Goal: Task Accomplishment & Management: Manage account settings

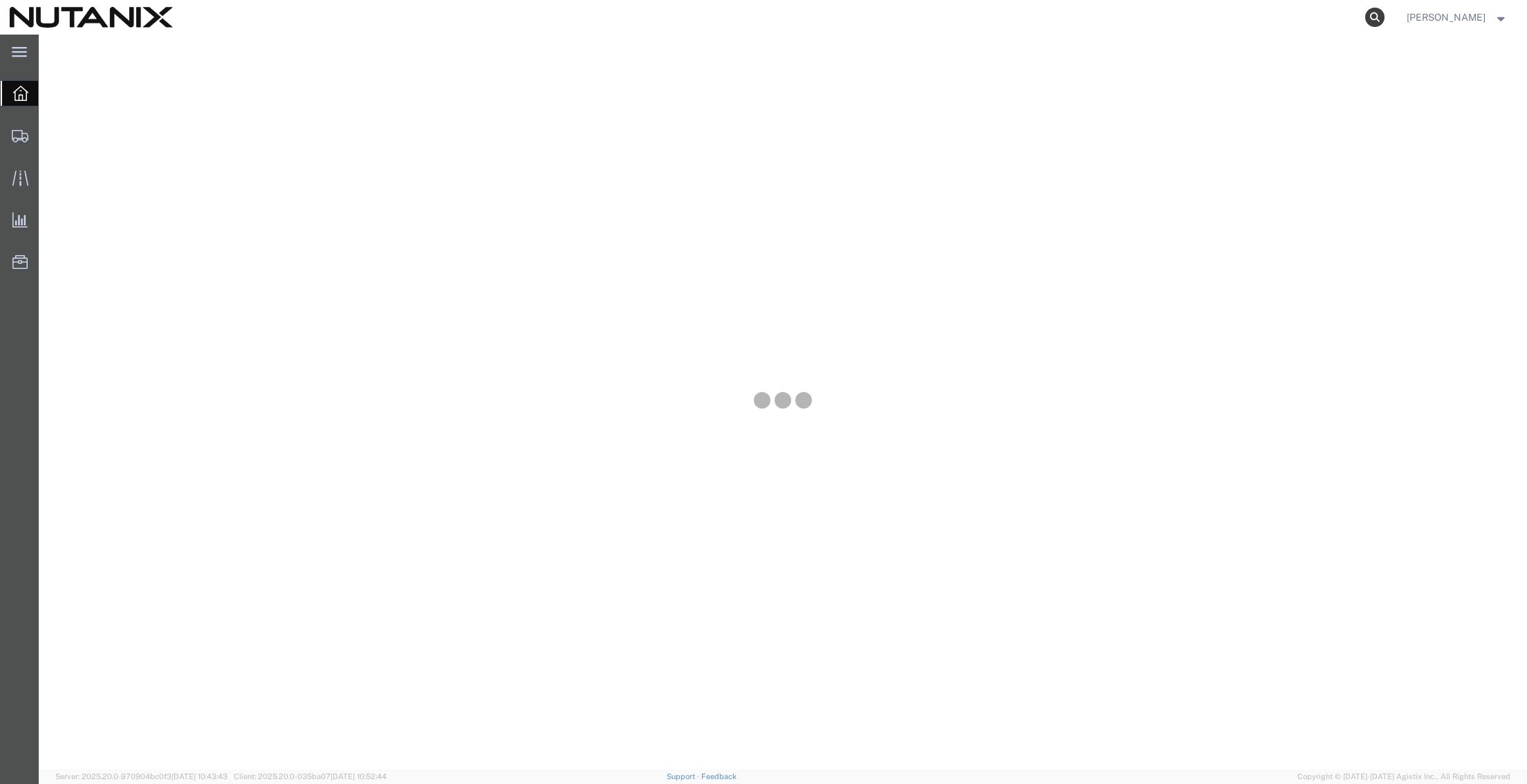
click at [1365, 18] on icon at bounding box center [1375, 17] width 20 height 20
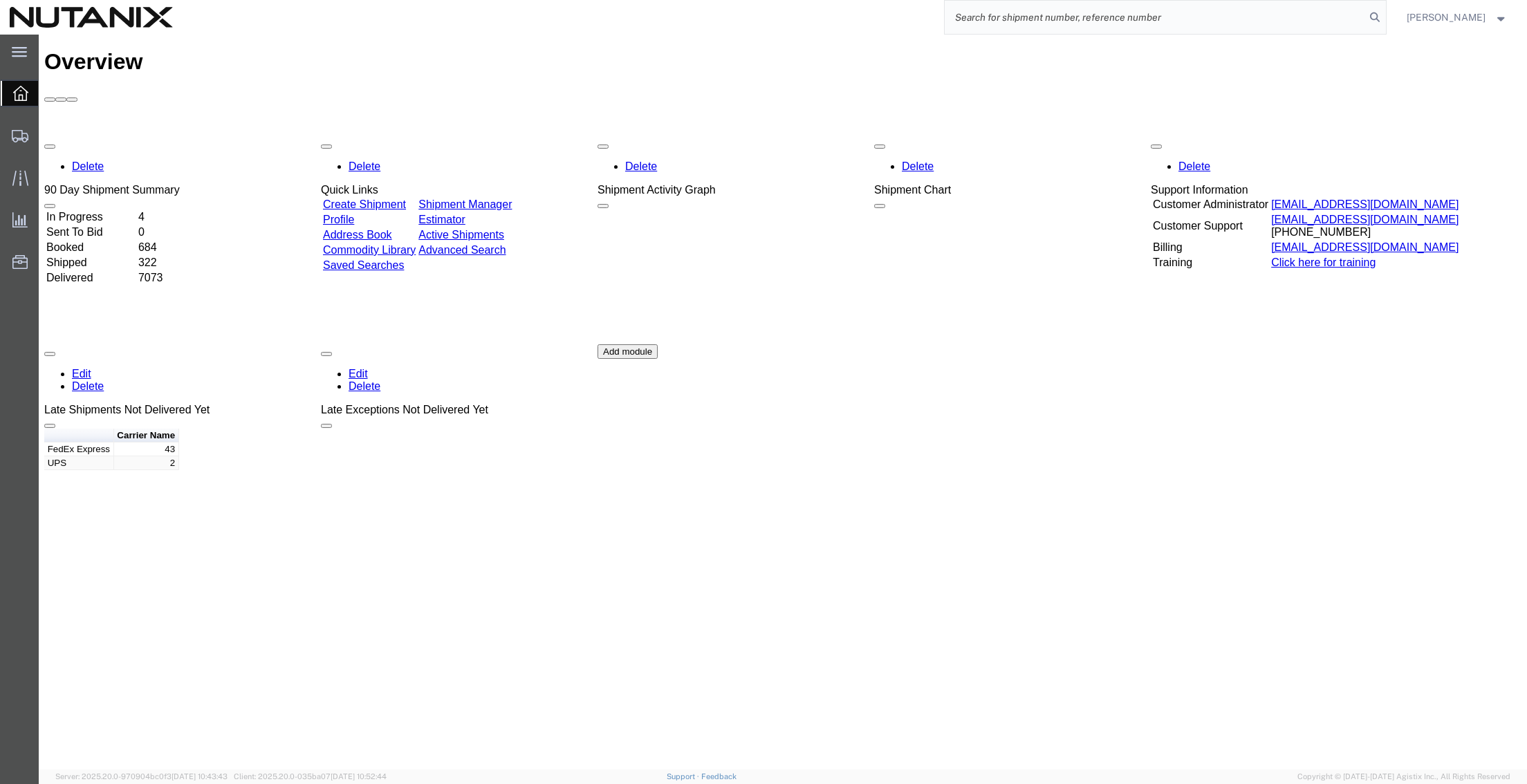
click at [1155, 15] on input "search" at bounding box center [1155, 18] width 421 height 34
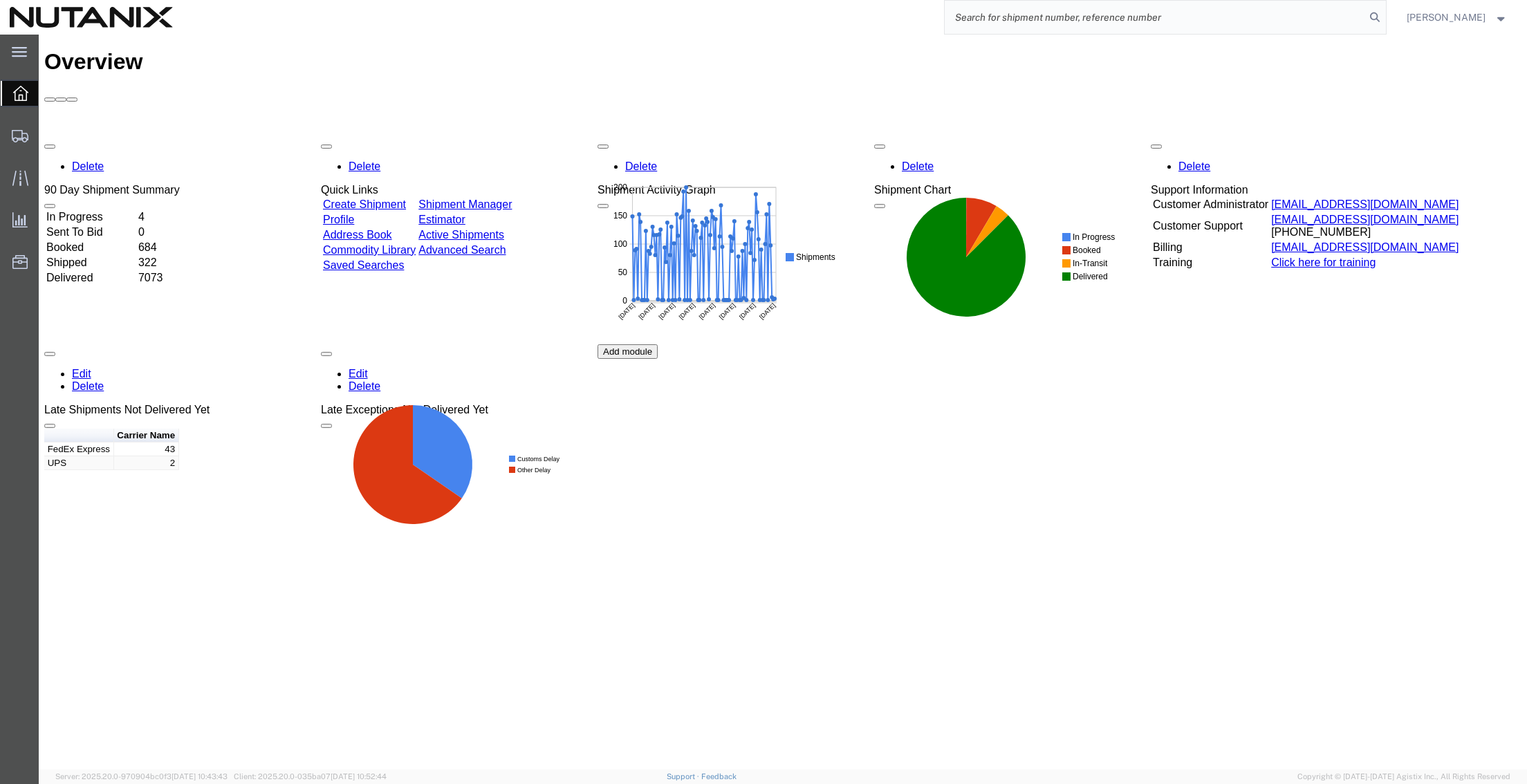
paste input "57026596"
type input "57026596"
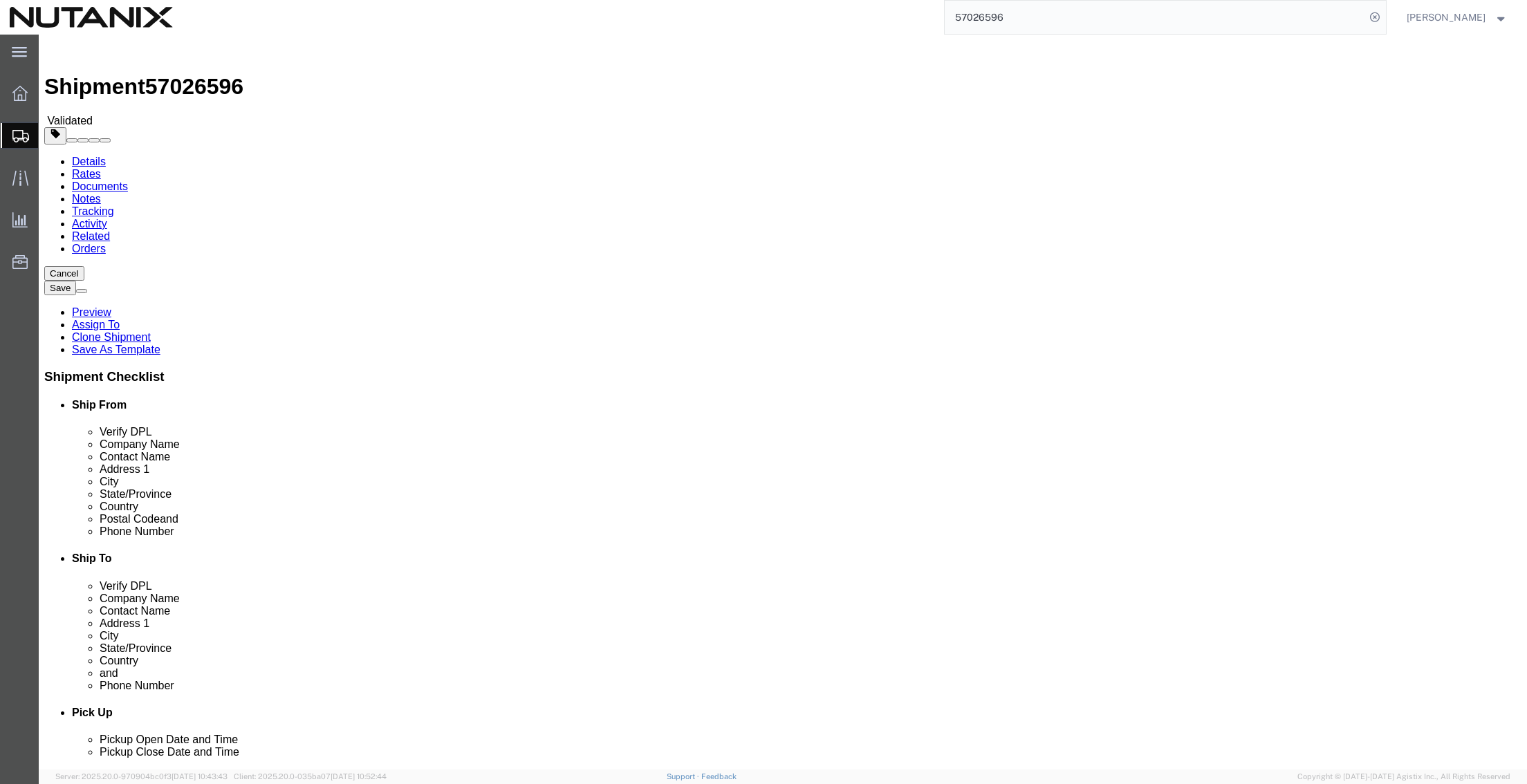
select select
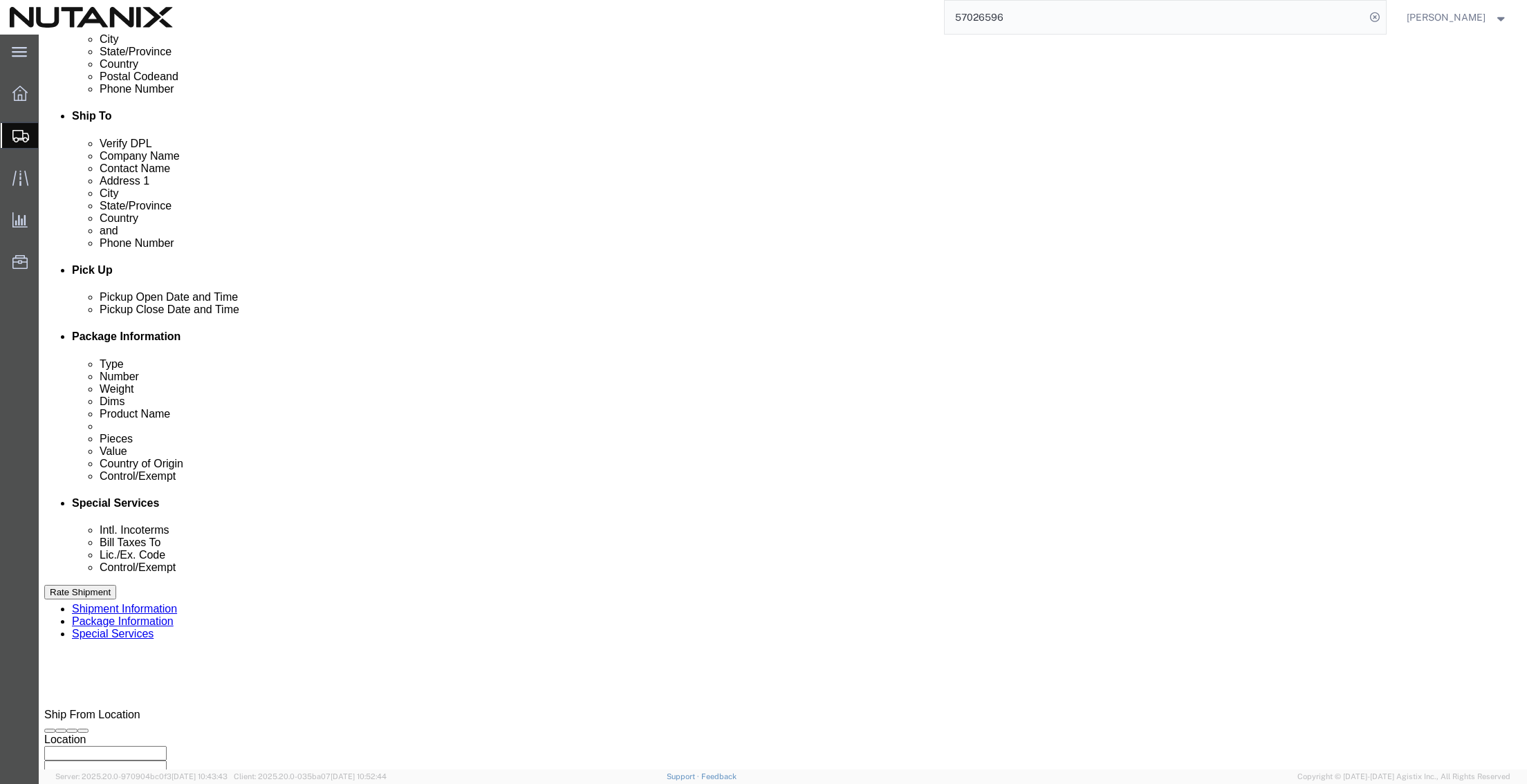
scroll to position [452, 0]
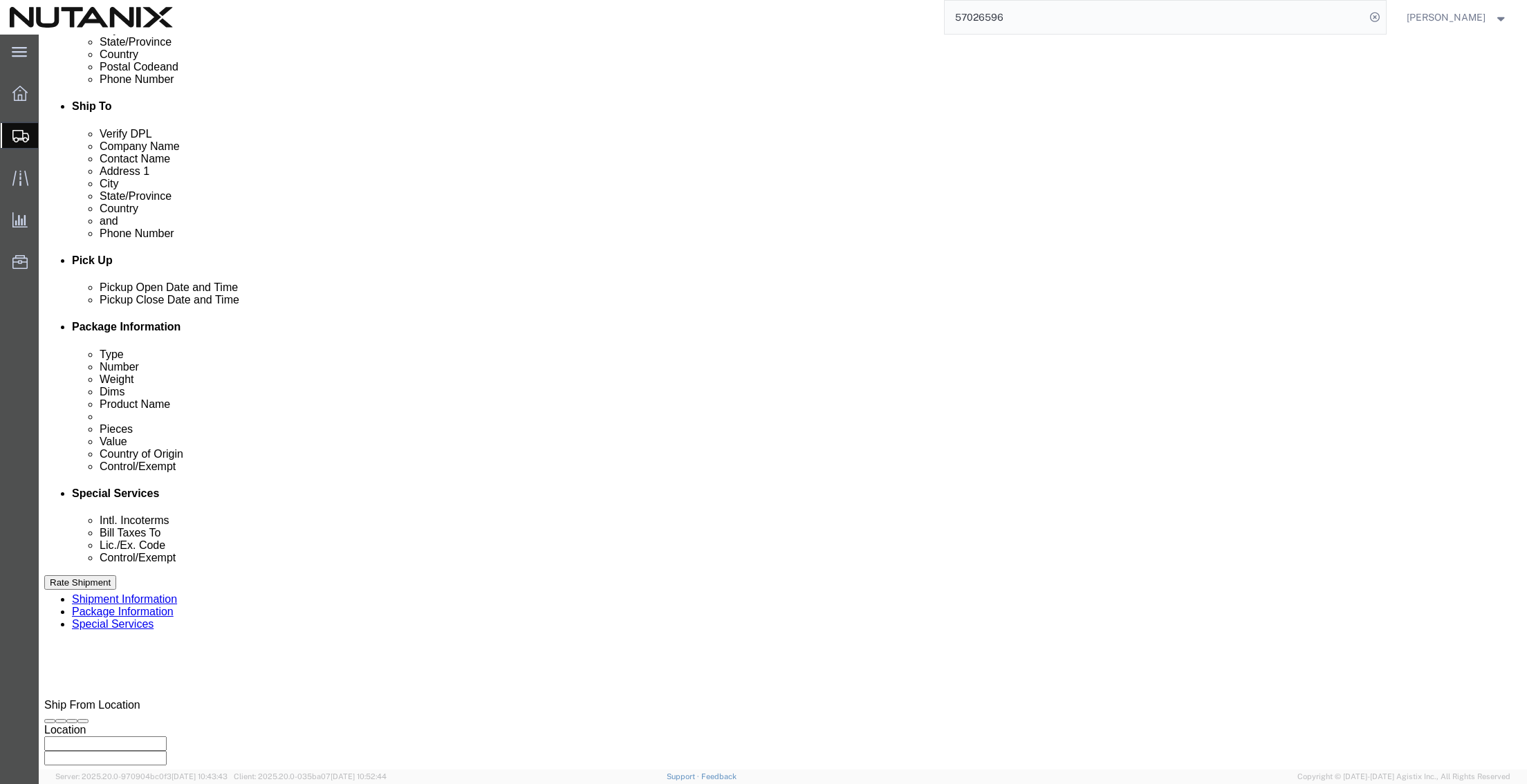
click icon
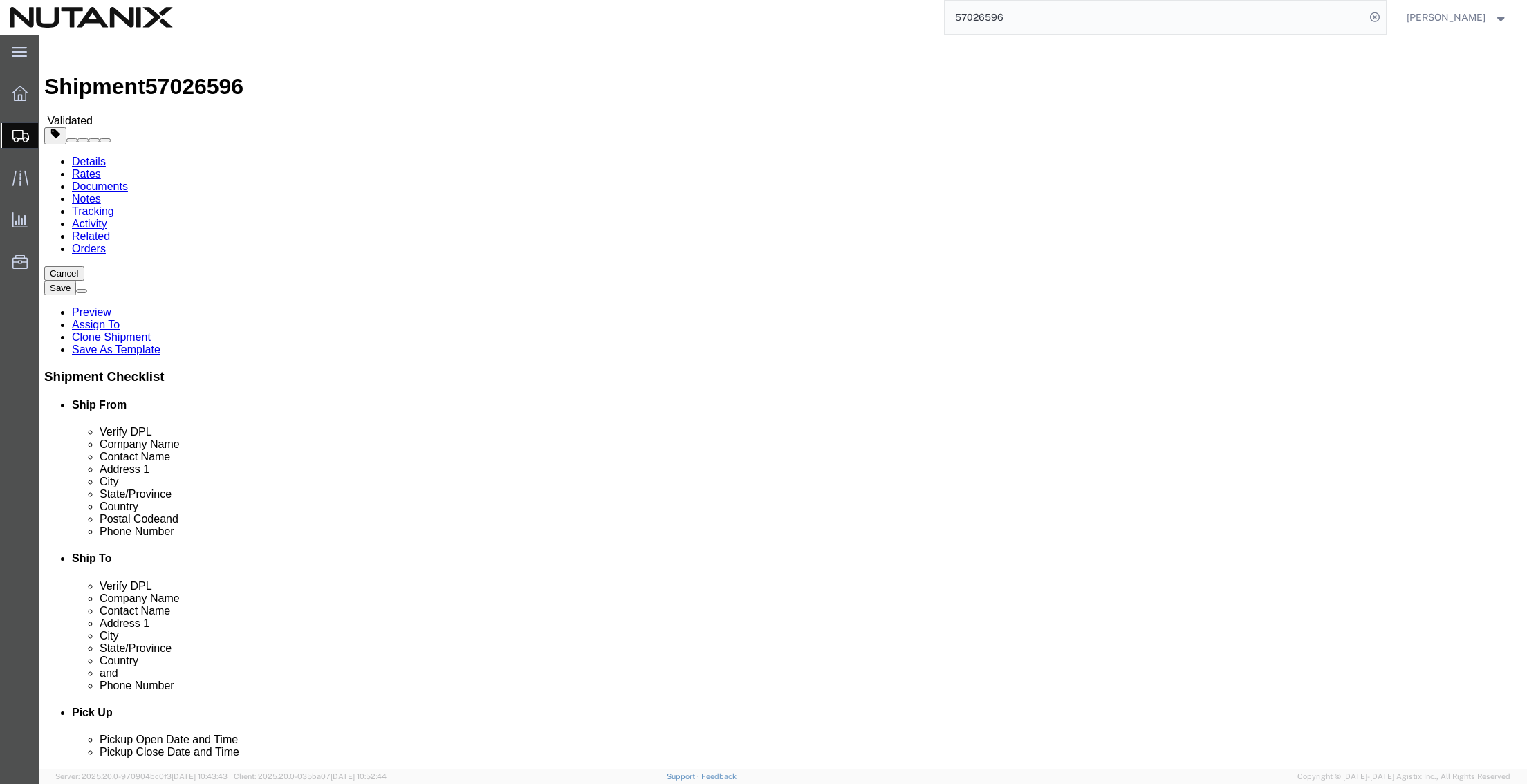
click dd "100.00 USD"
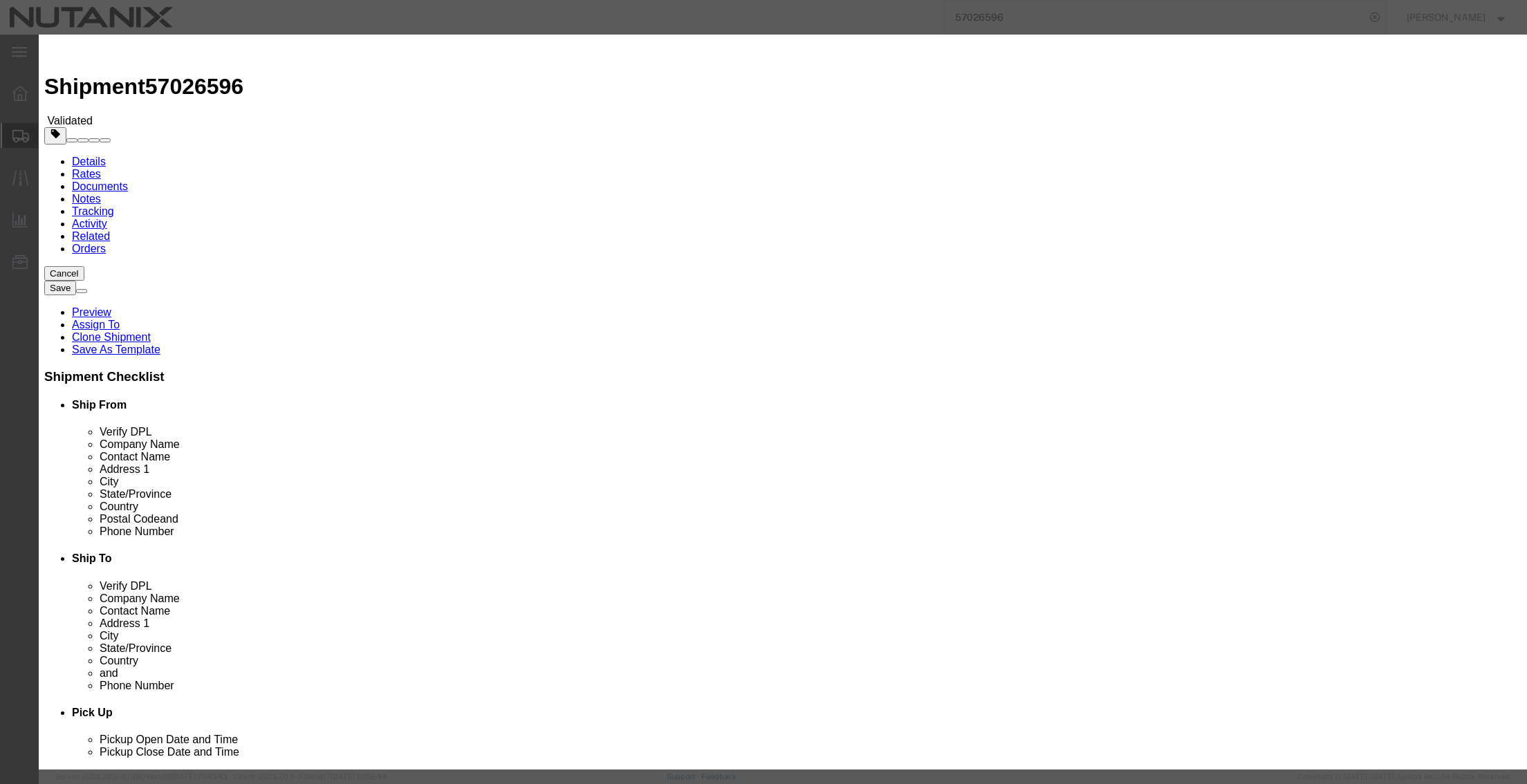
click select "Select 30.2(d)(2) 30.36 30.37(a) 30.37(f) 30.37(g) 30.37(h) 30.37(i) 30.37(j) 3…"
select select "30.37(a)"
click select "Select 30.2(d)(2) 30.36 30.37(a) 30.37(f) 30.37(g) 30.37(h) 30.37(i) 30.37(j) 3…"
click button "Save & Close"
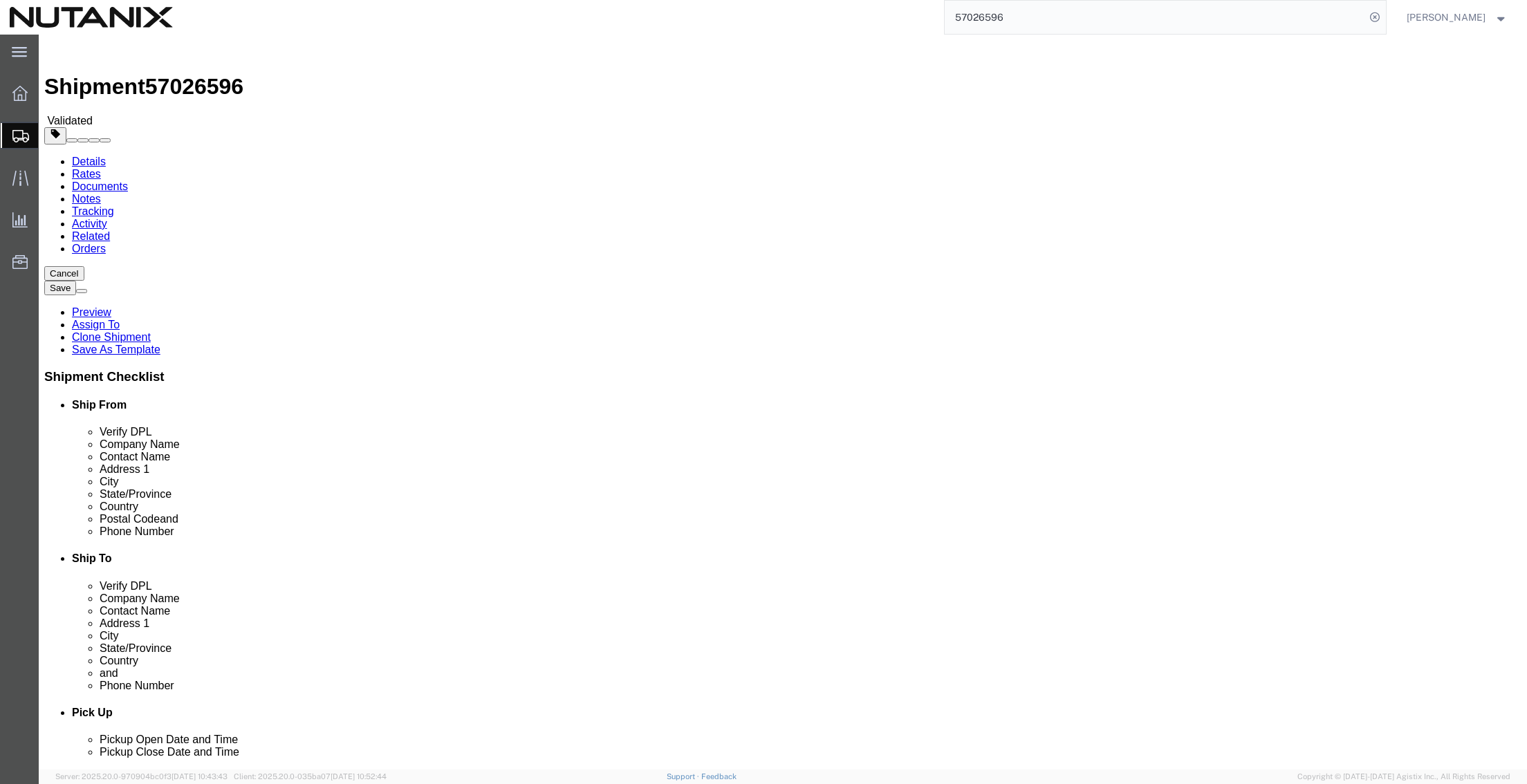
click button "Continue"
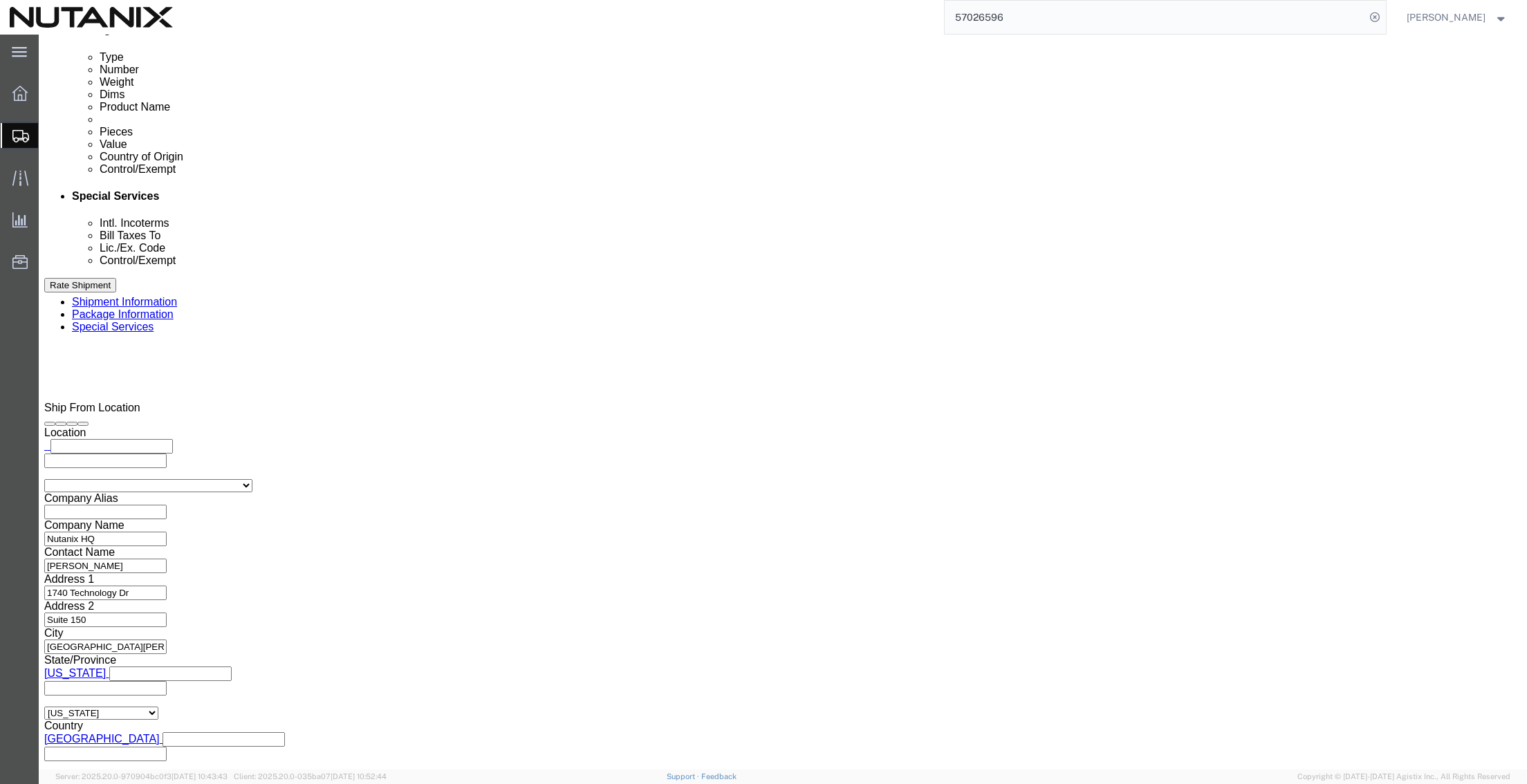
scroll to position [761, 0]
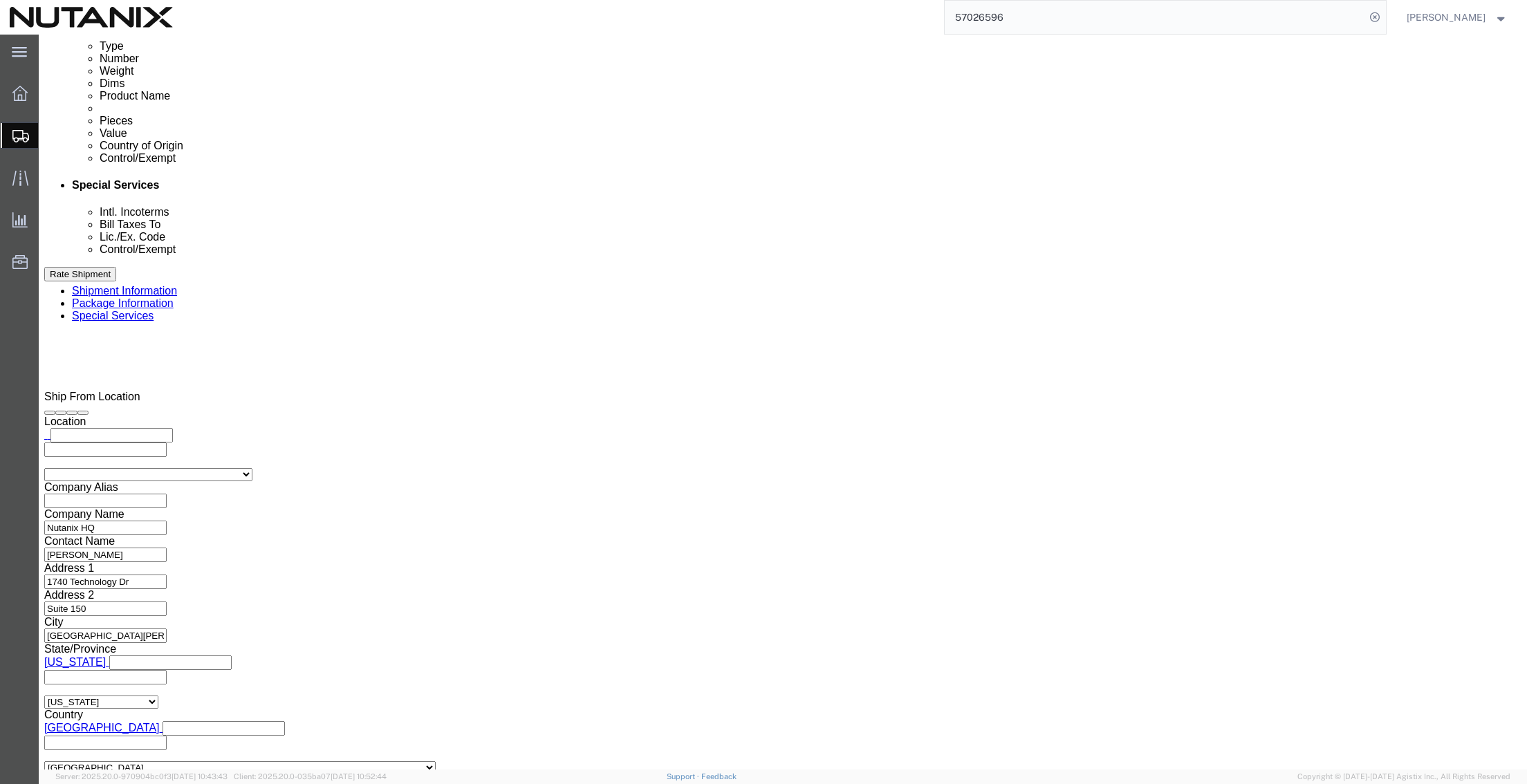
click select "Select 30.2(d)(2) 30.36 30.37(a) 30.37(f) 30.37(g) 30.37(h) 30.37(i) 30.37(j) 3…"
select select "30.37(a)"
click select "Select 30.2(d)(2) 30.36 30.37(a) 30.37(f) 30.37(g) 30.37(h) 30.37(i) 30.37(j) 3…"
click button "Rate Shipment"
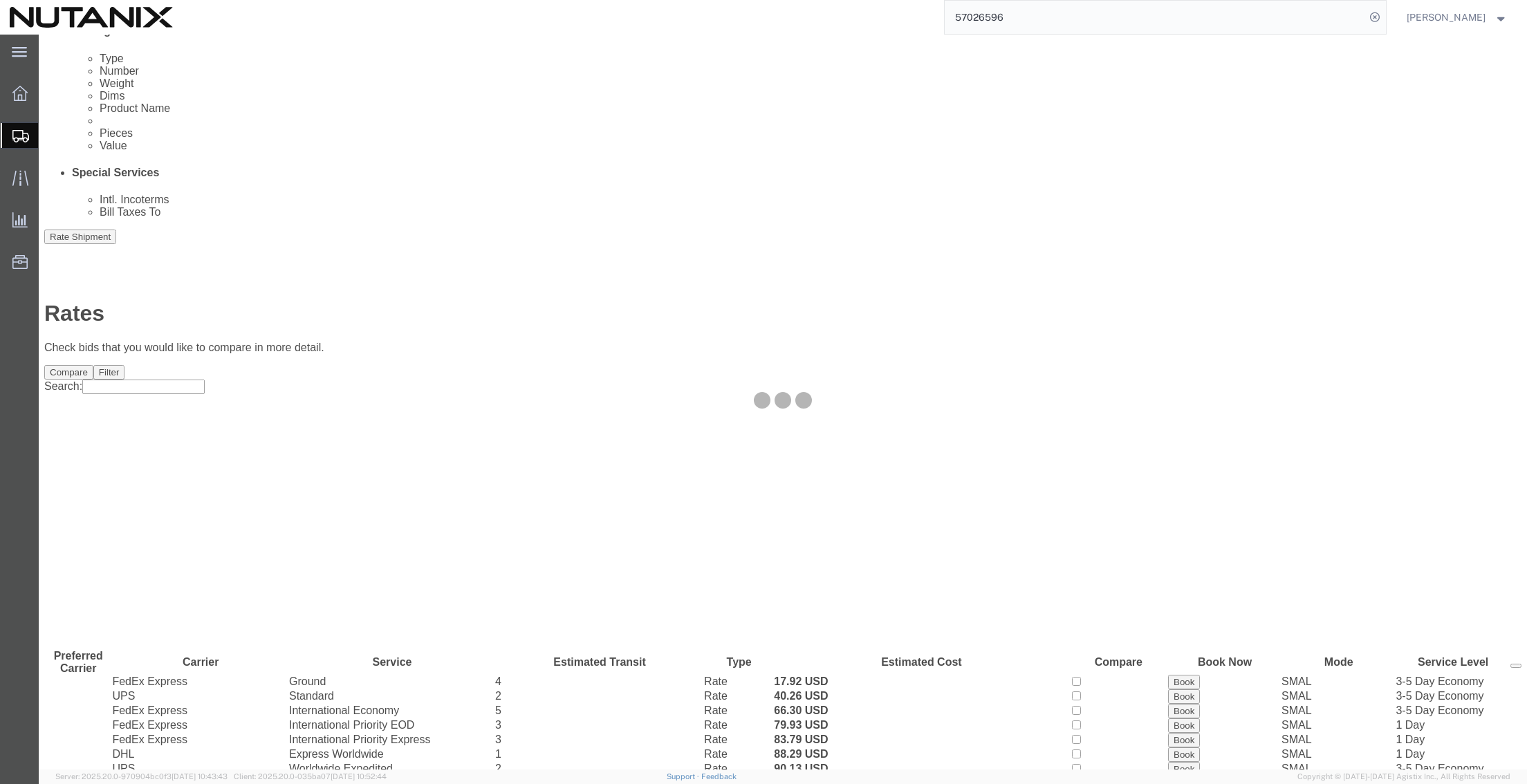
scroll to position [0, 0]
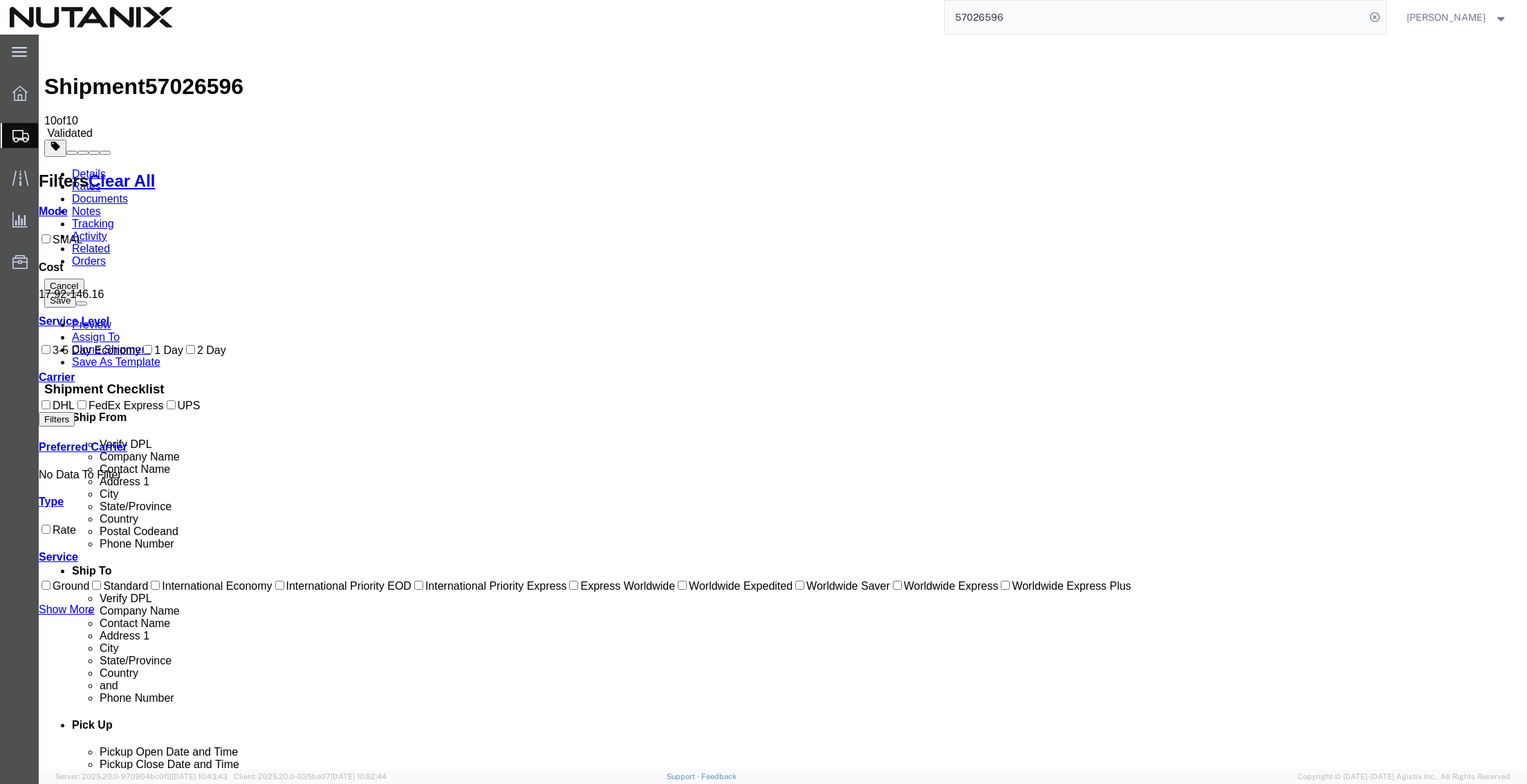
click at [89, 168] on link "Details" at bounding box center [89, 174] width 34 height 12
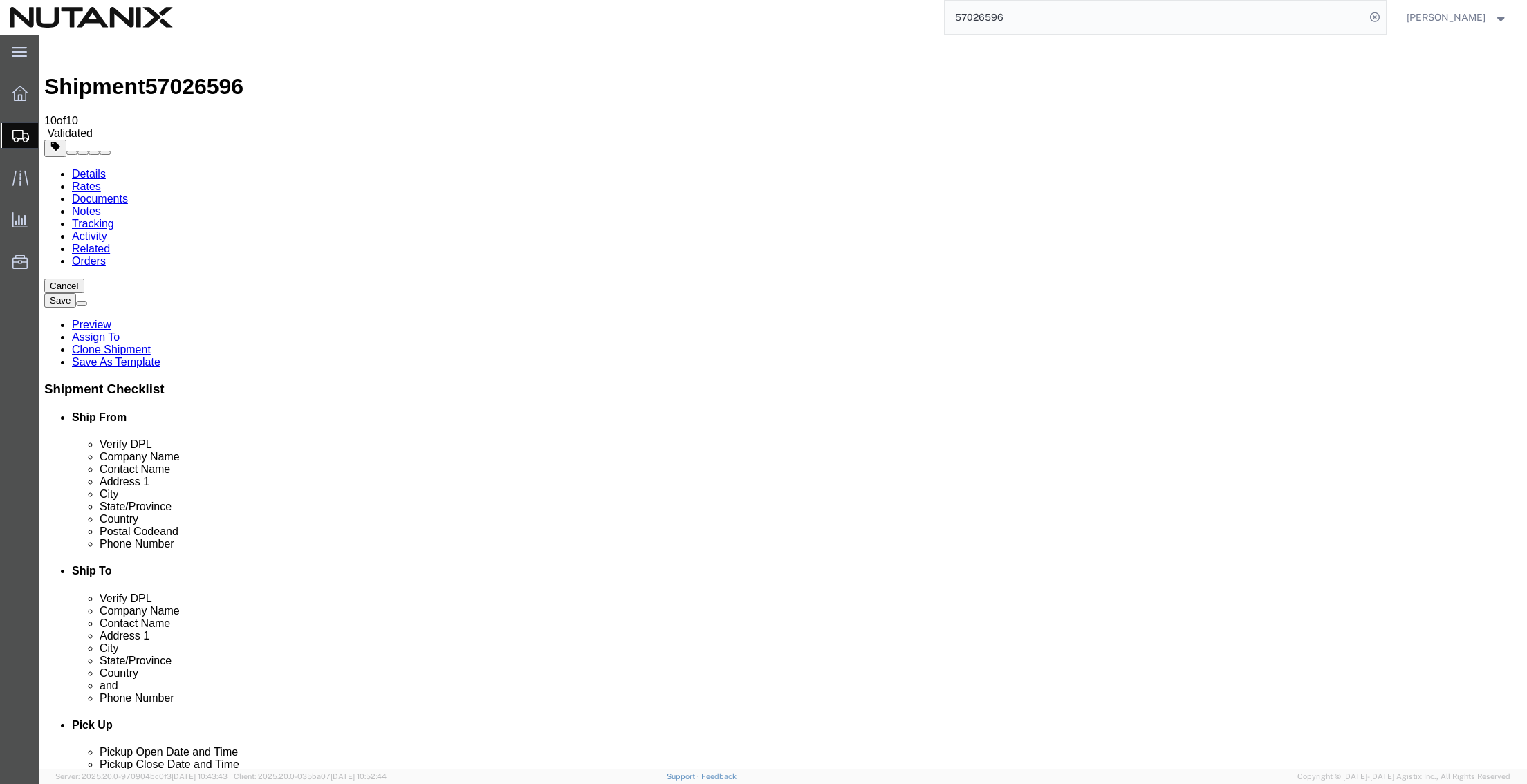
click icon
click dd "100.00 USD"
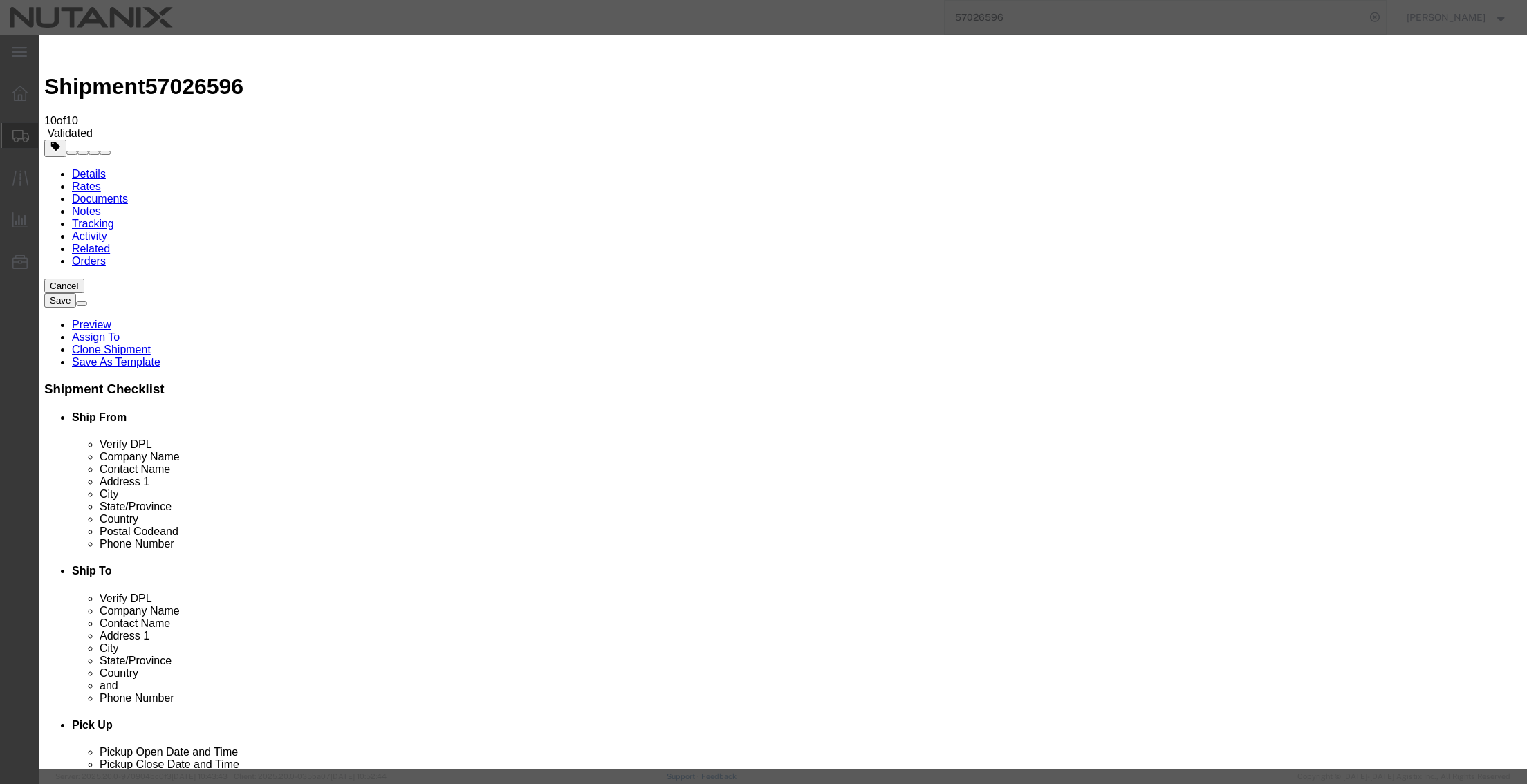
click select "Select 30.2(d)(2) 30.36 30.37(a) 30.37(f) 30.37(g) 30.37(h) 30.37(i) 30.37(j) 3…"
drag, startPoint x: 914, startPoint y: 522, endPoint x: 911, endPoint y: 515, distance: 7.6
click select "Select 30.2(d)(2) 30.36 30.37(a) 30.37(f) 30.37(g) 30.37(h) 30.37(i) 30.37(j) 3…"
select select "30.37(a)"
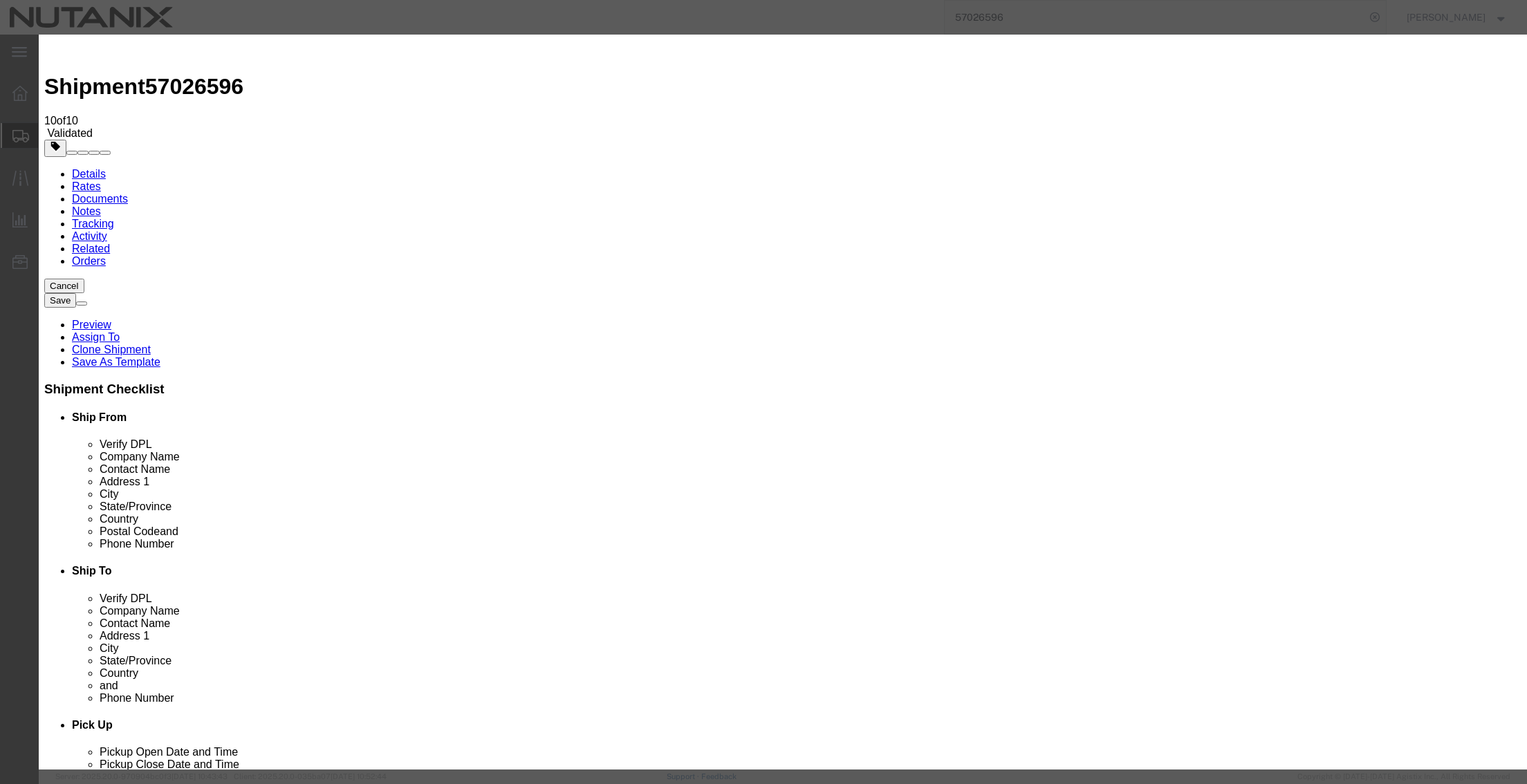
click select "Select 30.2(d)(2) 30.36 30.37(a) 30.37(f) 30.37(g) 30.37(h) 30.37(i) 30.37(j) 3…"
drag, startPoint x: 579, startPoint y: 105, endPoint x: 392, endPoint y: 87, distance: 187.9
click div "Commodity library Product Name Accessory Pieces 1.00 Select Bag Barrels 100Boar…"
type input "USB C Multiport Adapter"
type input "8471.80.0000"
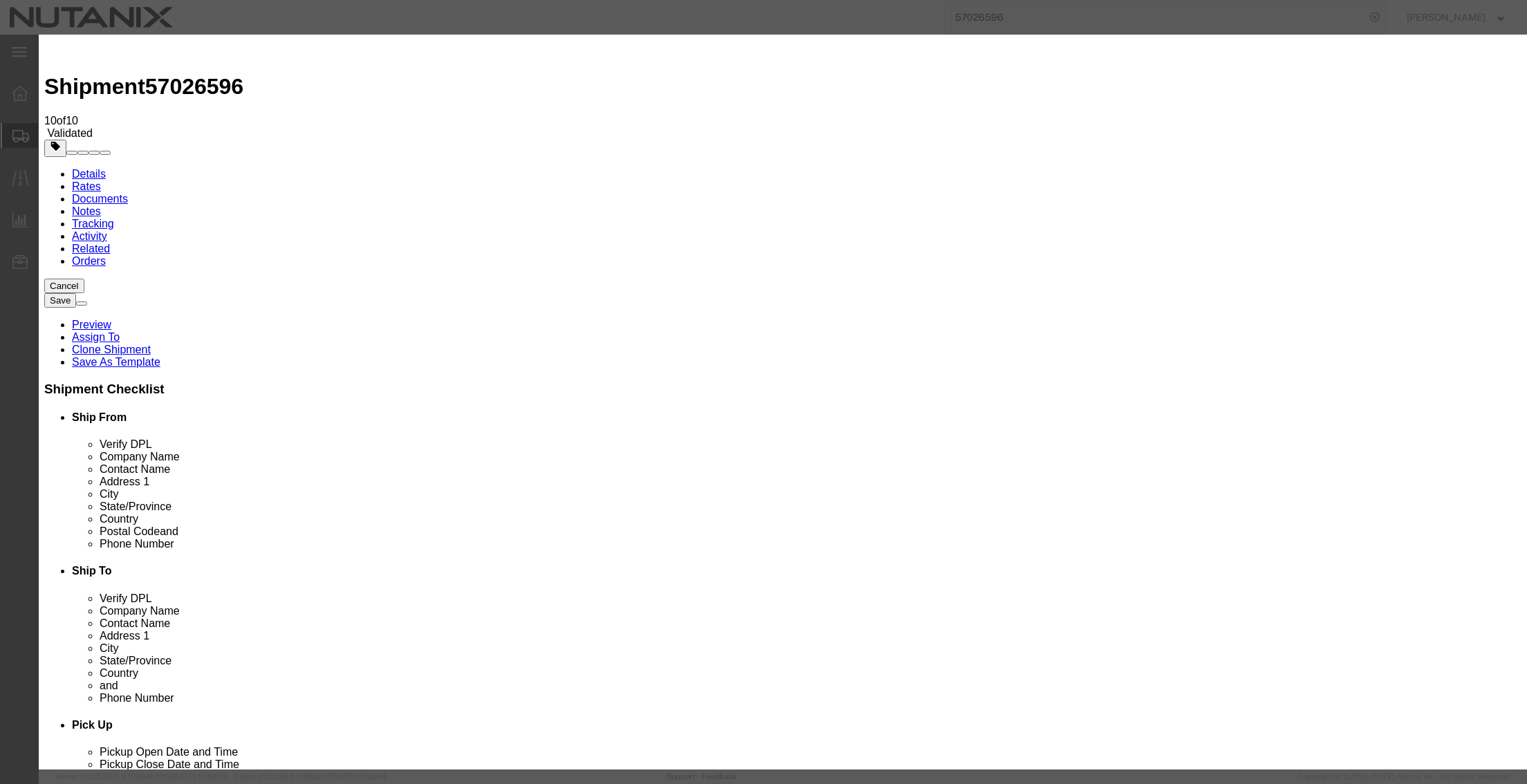
type input "8471.80.0000"
click select "Select ATF BIS DEA EPA FDA FTR ITAR OFAC Other (OPA)"
type input "8471800000"
click button "Save & Close"
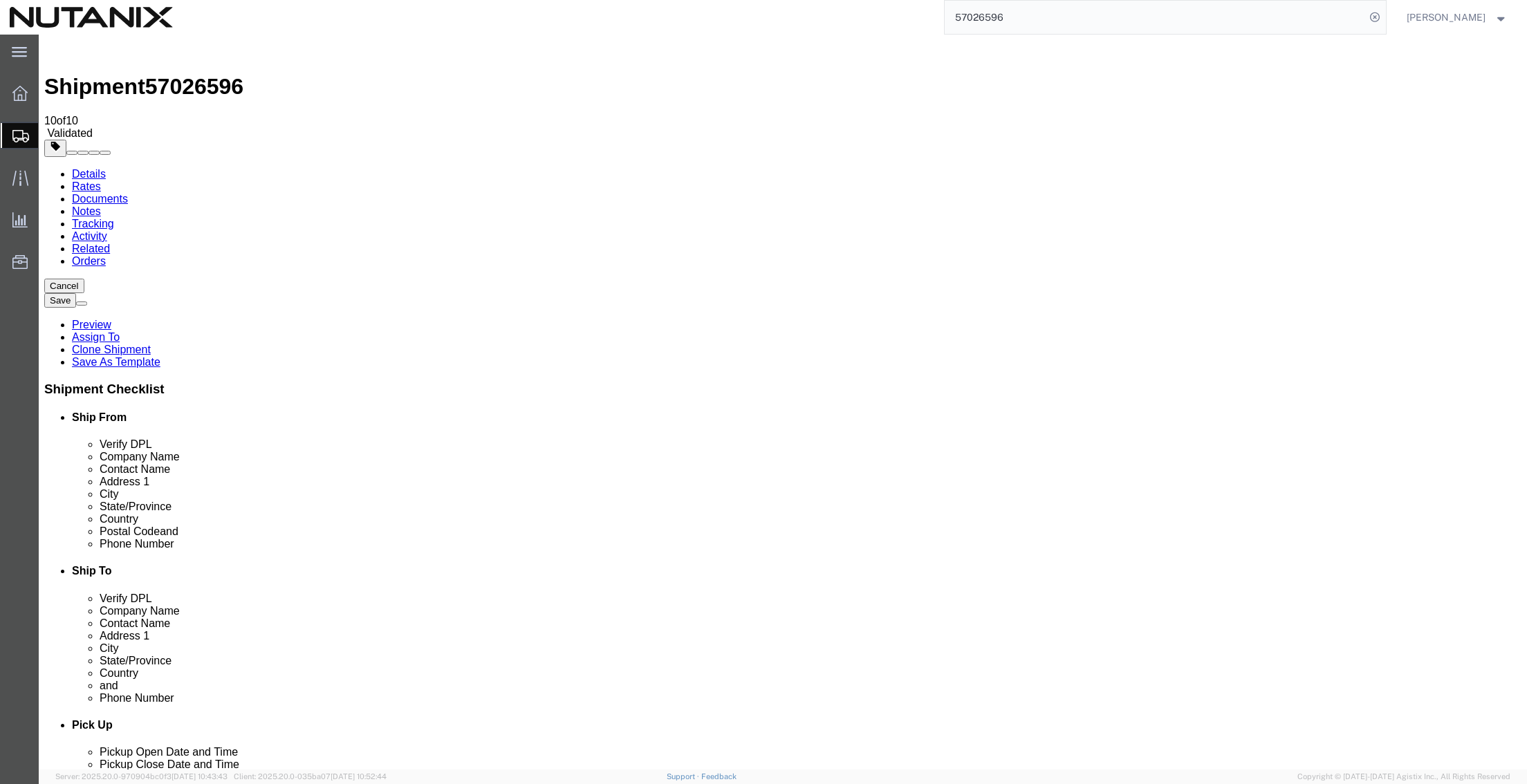
click dd "1.00 Each"
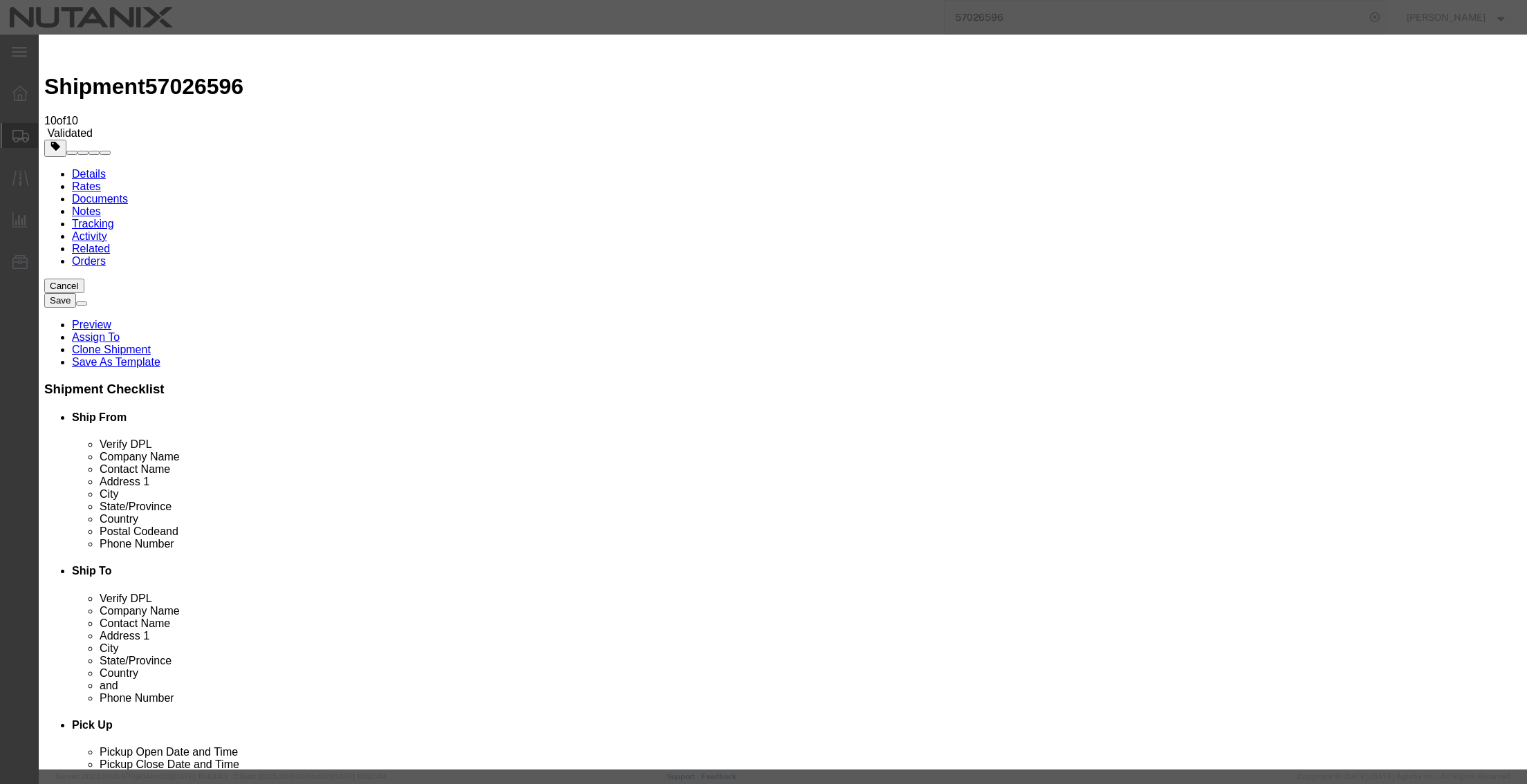
drag, startPoint x: 644, startPoint y: 99, endPoint x: 374, endPoint y: 79, distance: 270.7
click div "Commodity library Product Name USB C Multiport Adapter Pieces 1.00 Select Bag B…"
click textarea
paste textarea "USB C Multiport Adapter"
type textarea "USB C Multiport Adapter"
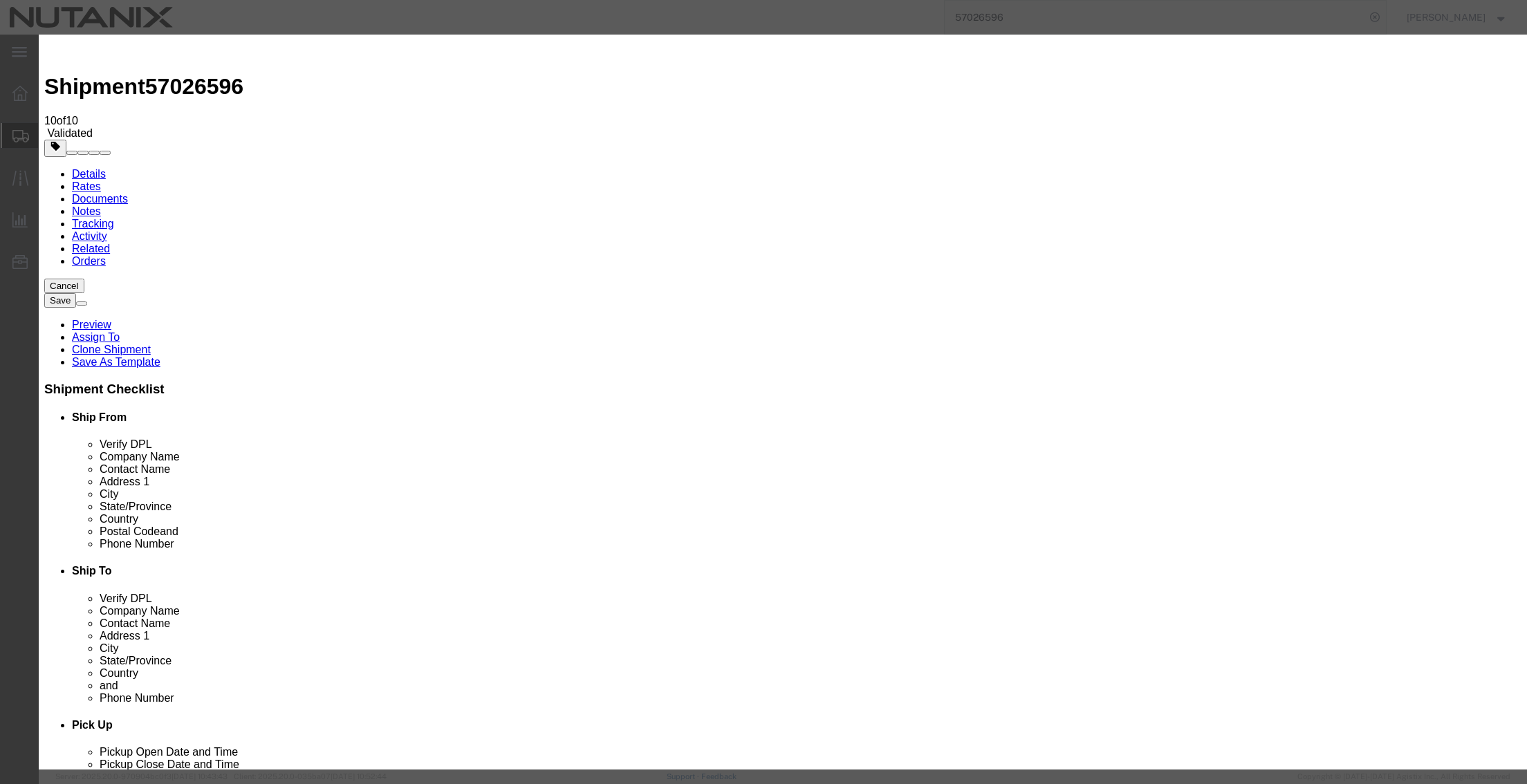
click button "Save & Close"
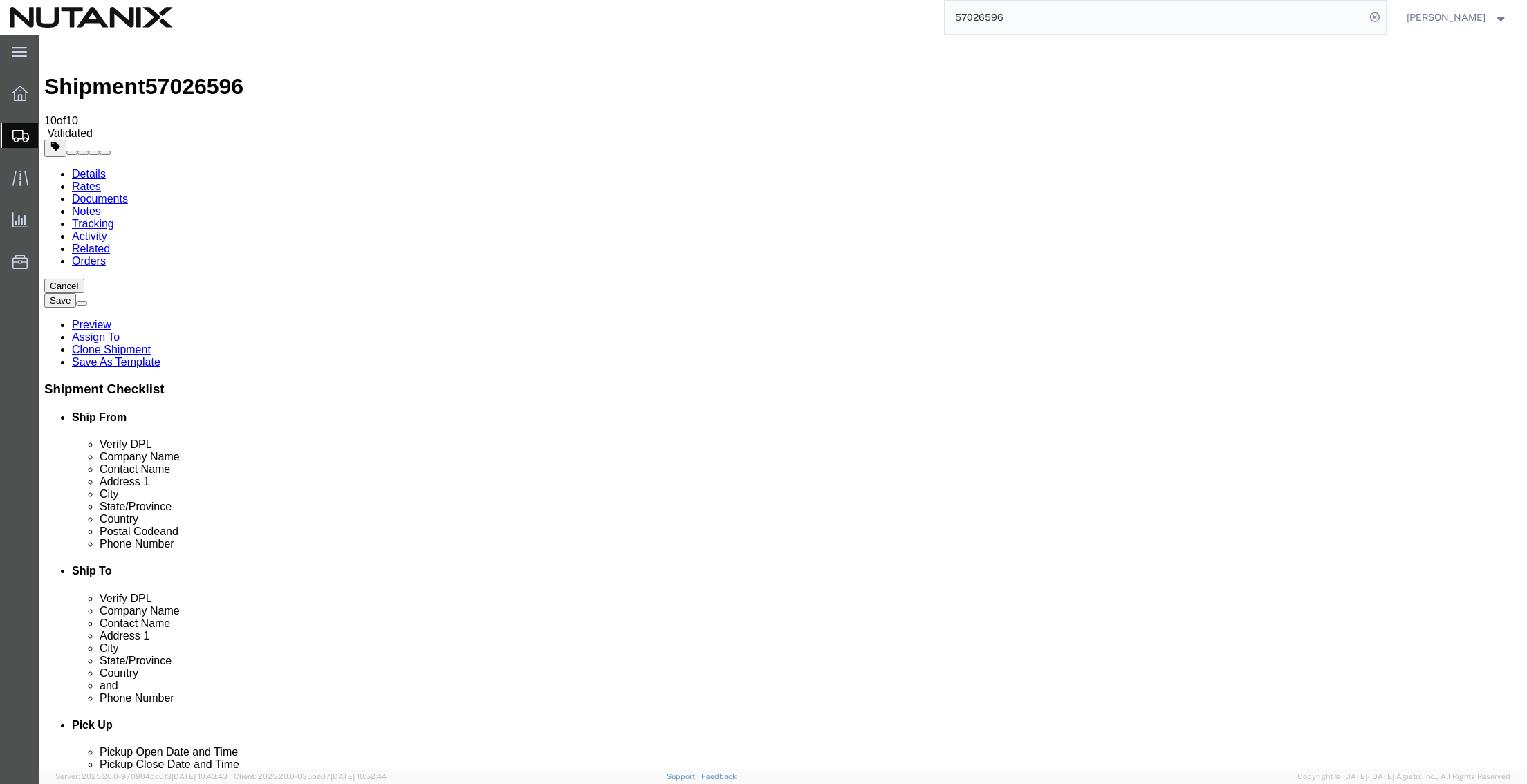
click button "Continue"
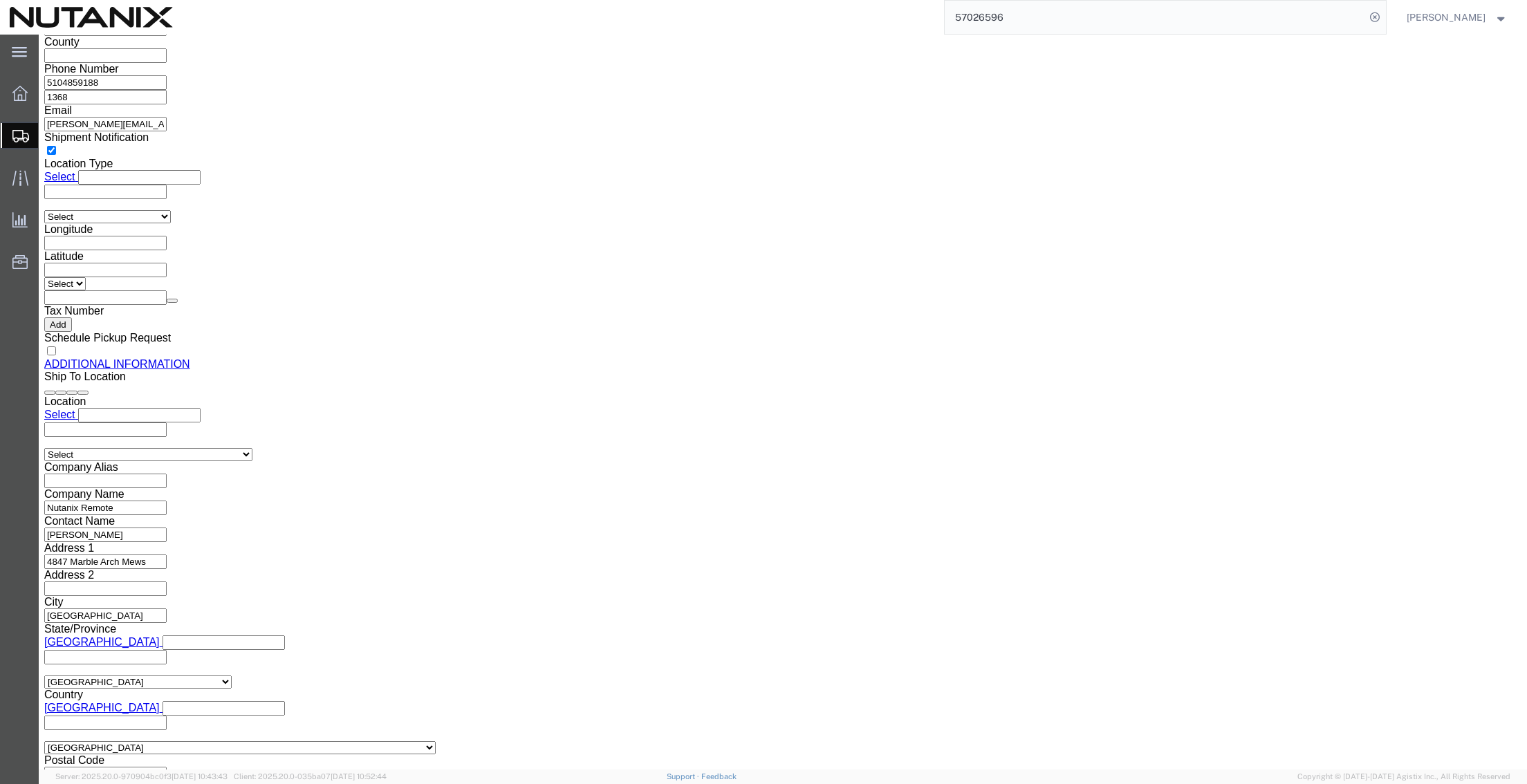
scroll to position [1545, 0]
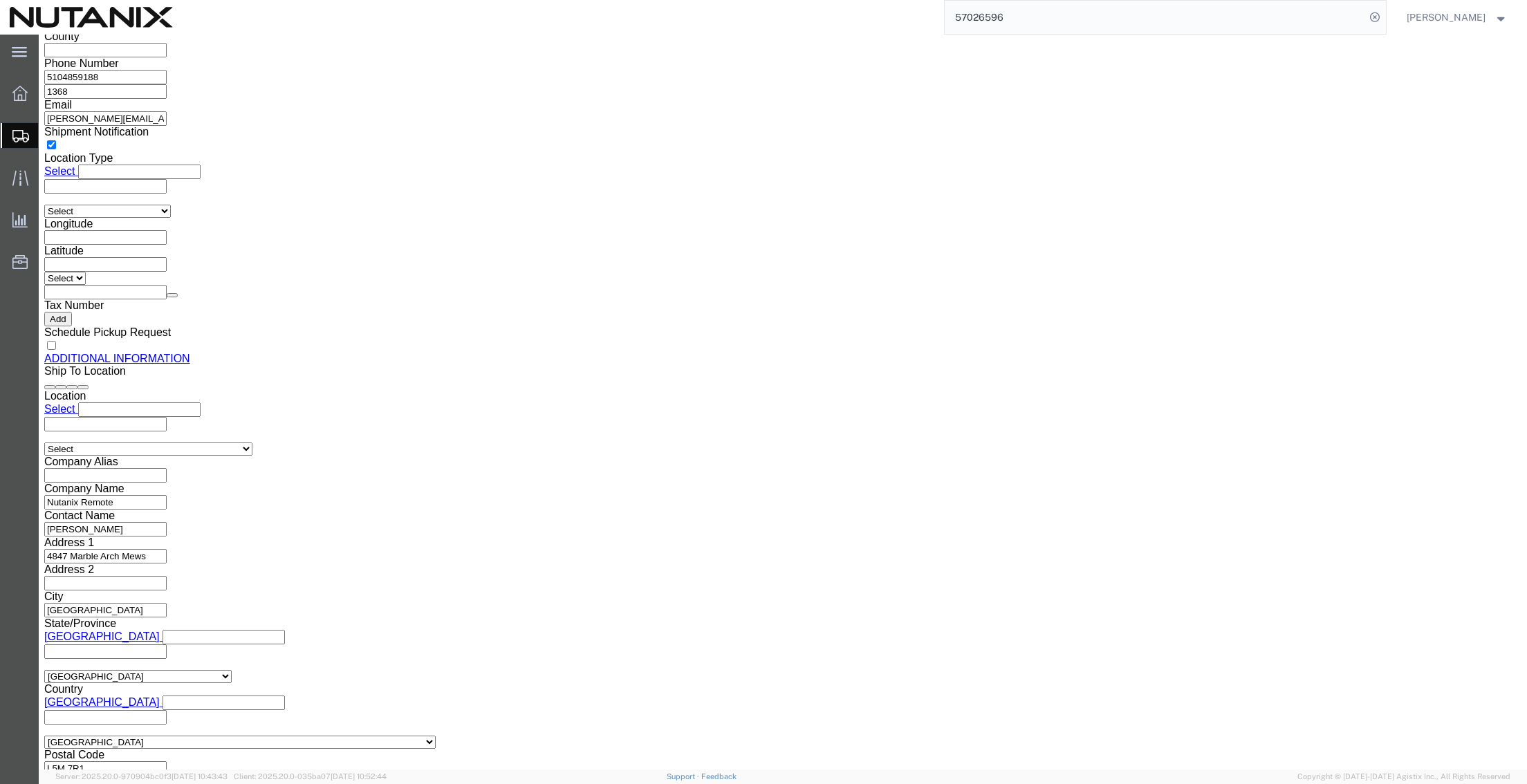
click button "Rate Shipment"
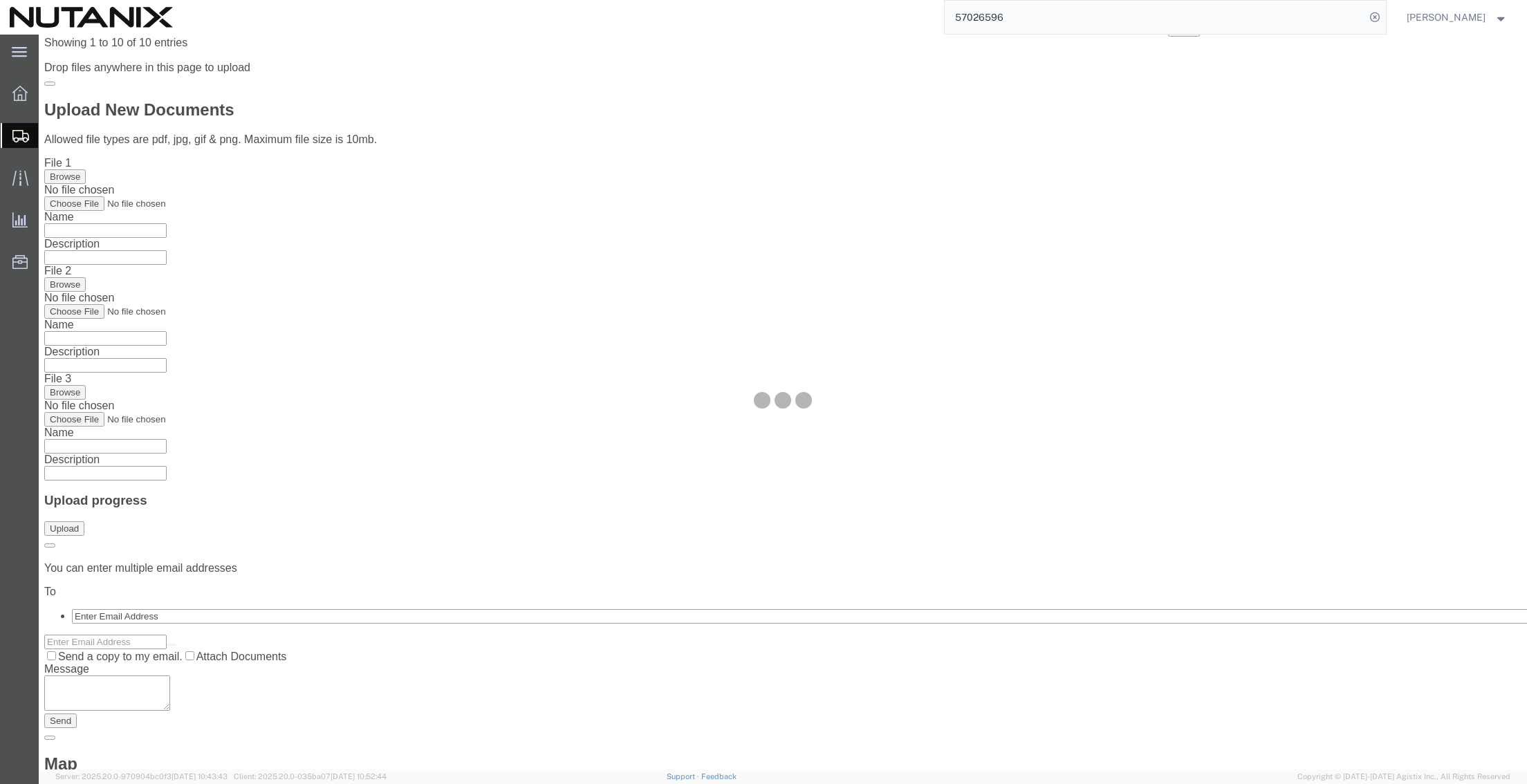
scroll to position [0, 0]
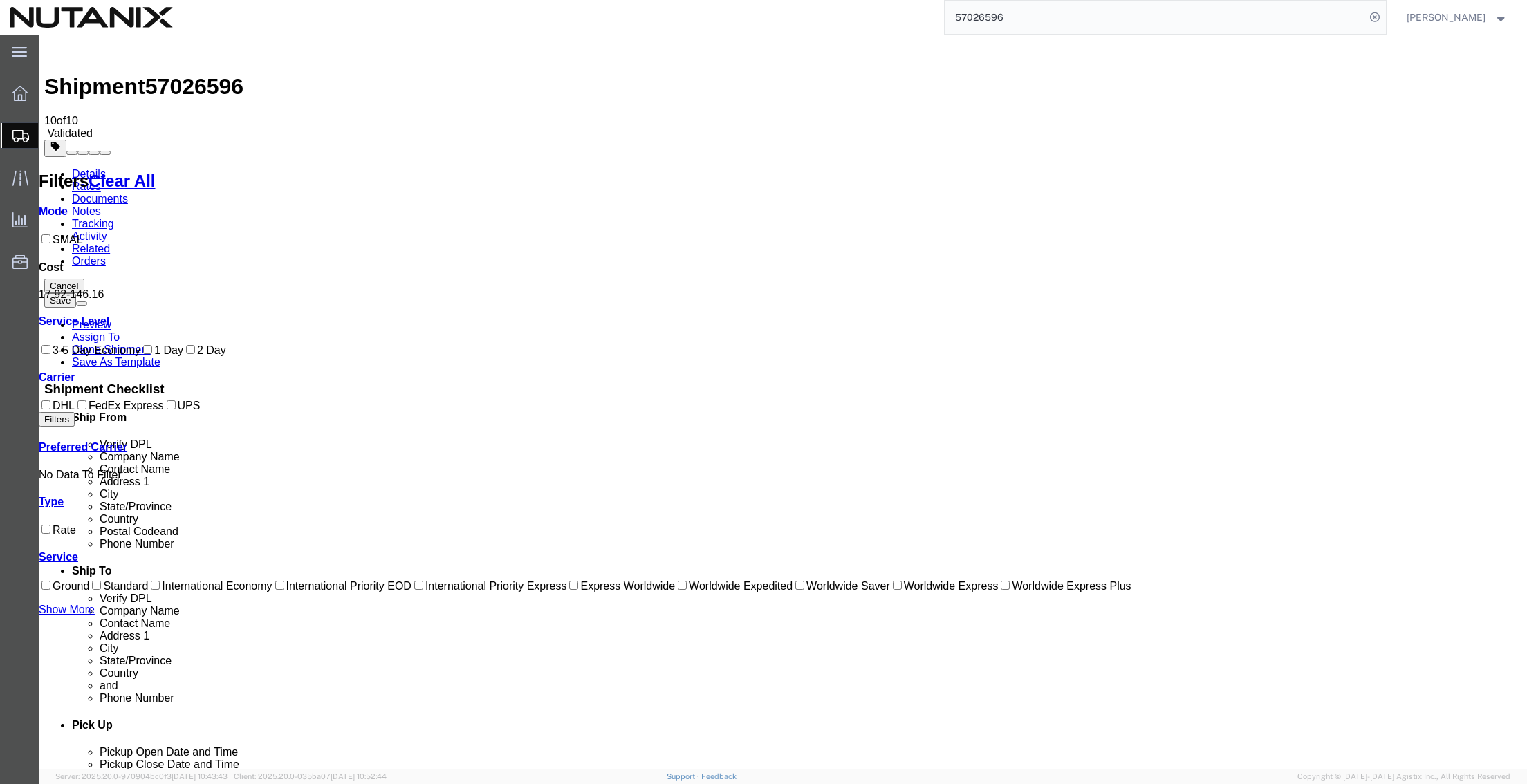
click at [81, 168] on link "Details" at bounding box center [89, 174] width 34 height 12
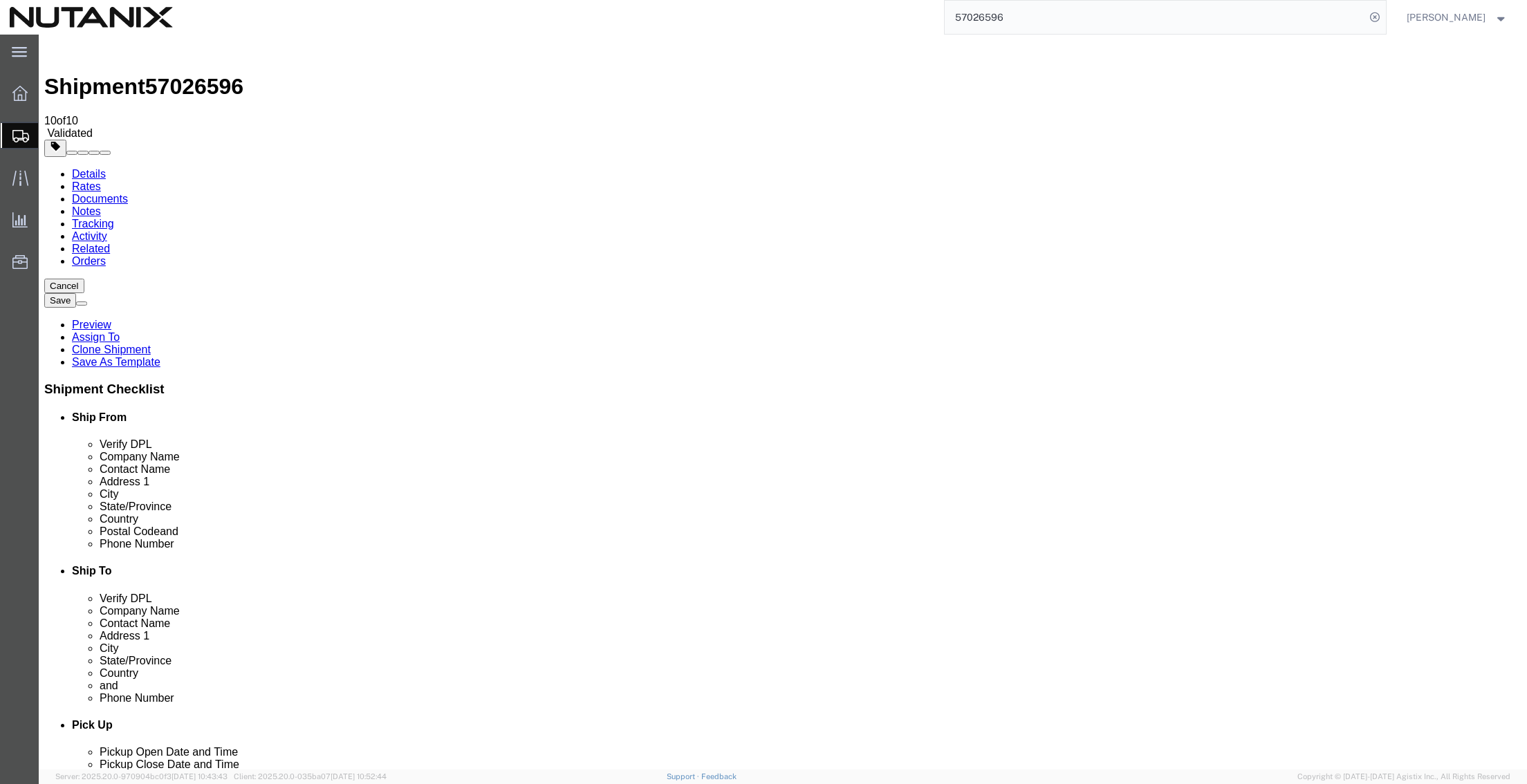
click icon
click dd "1.00 Each"
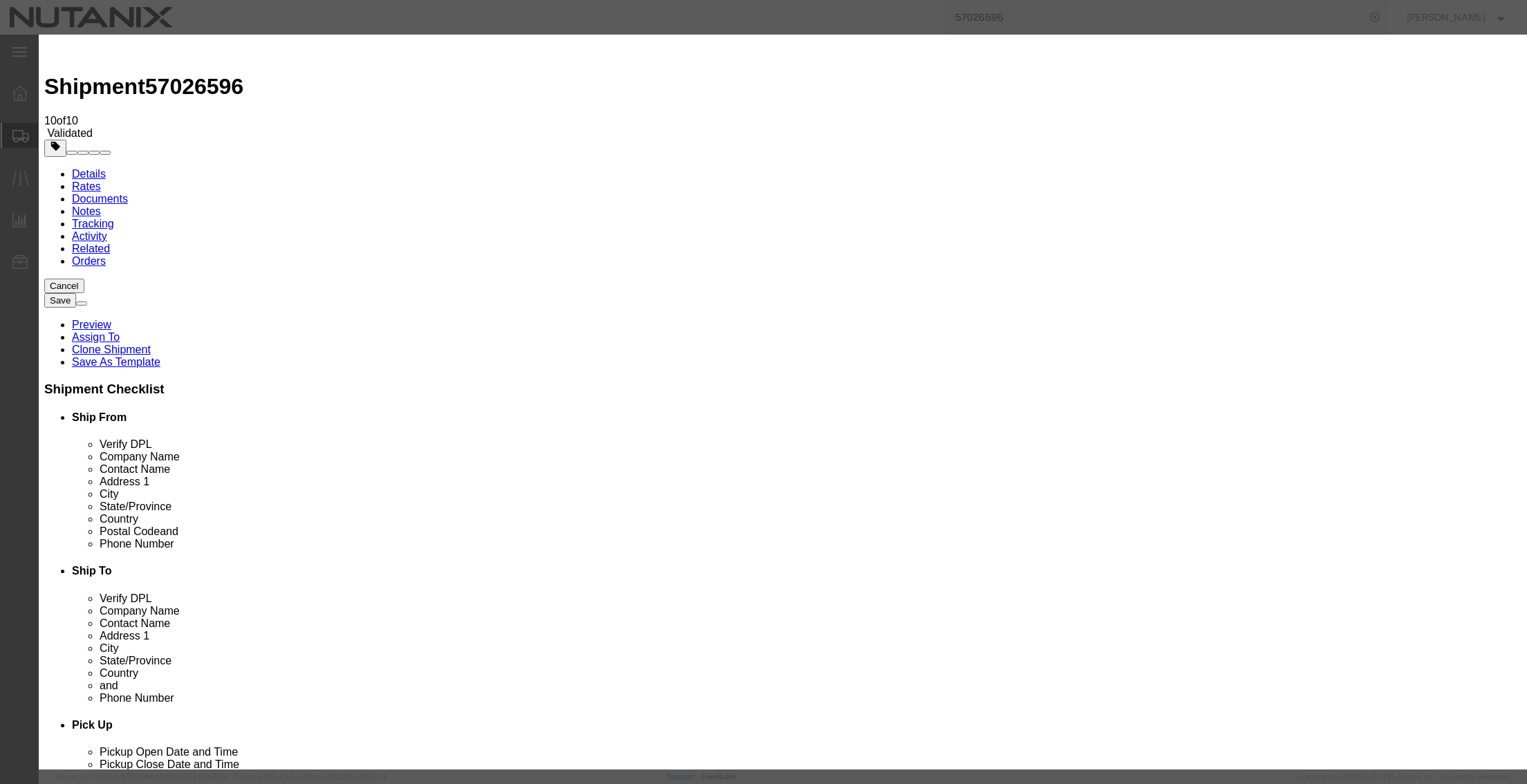
click select "Select 30.2(d)(2) 30.36 30.37(a) 30.37(f) 30.37(g) 30.37(h) 30.37(i) 30.37(j) 3…"
select select "30.37(f)"
click select "Select 30.2(d)(2) 30.36 30.37(a) 30.37(f) 30.37(g) 30.37(h) 30.37(i) 30.37(j) 3…"
click button "Save & Close"
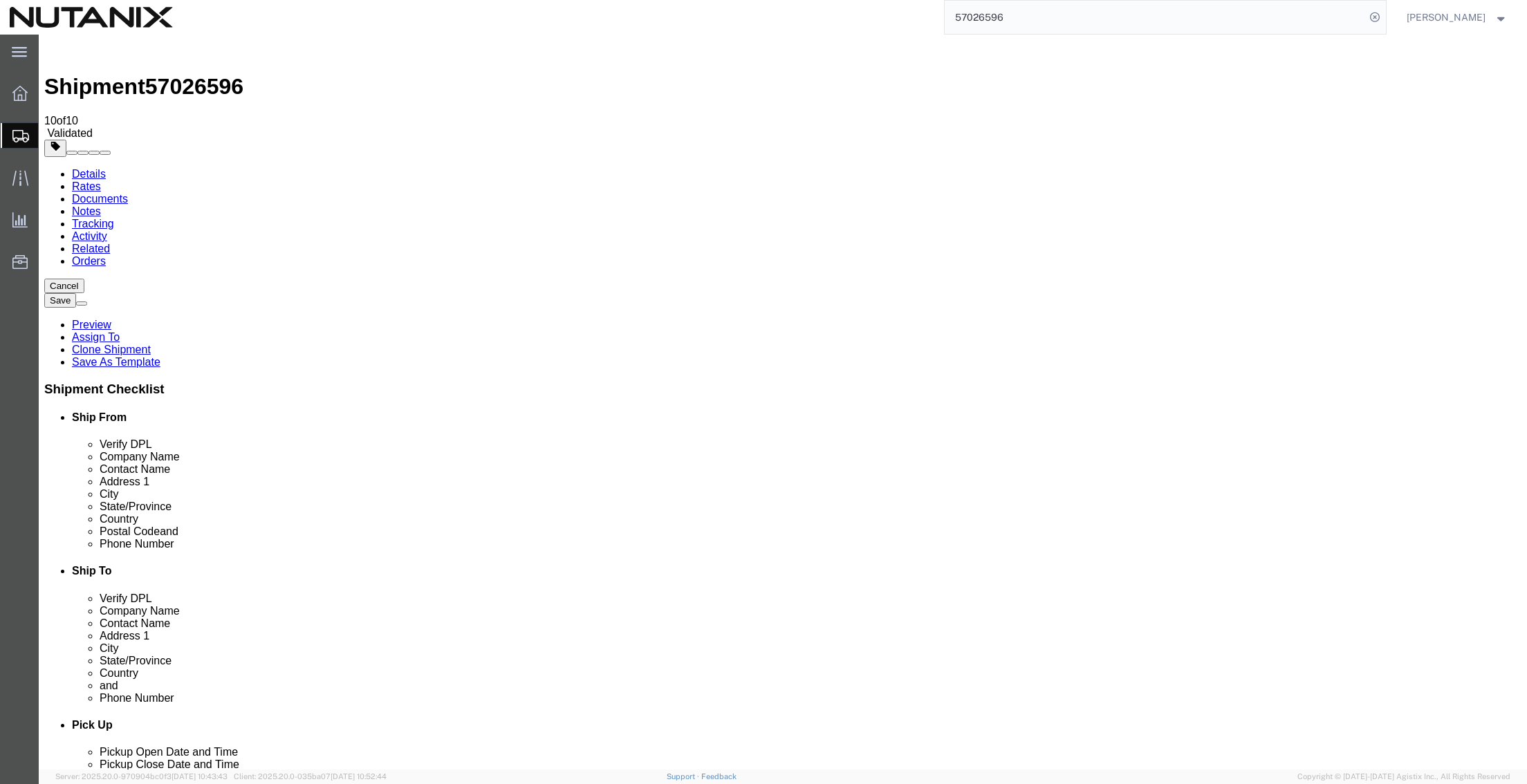
click button "Continue"
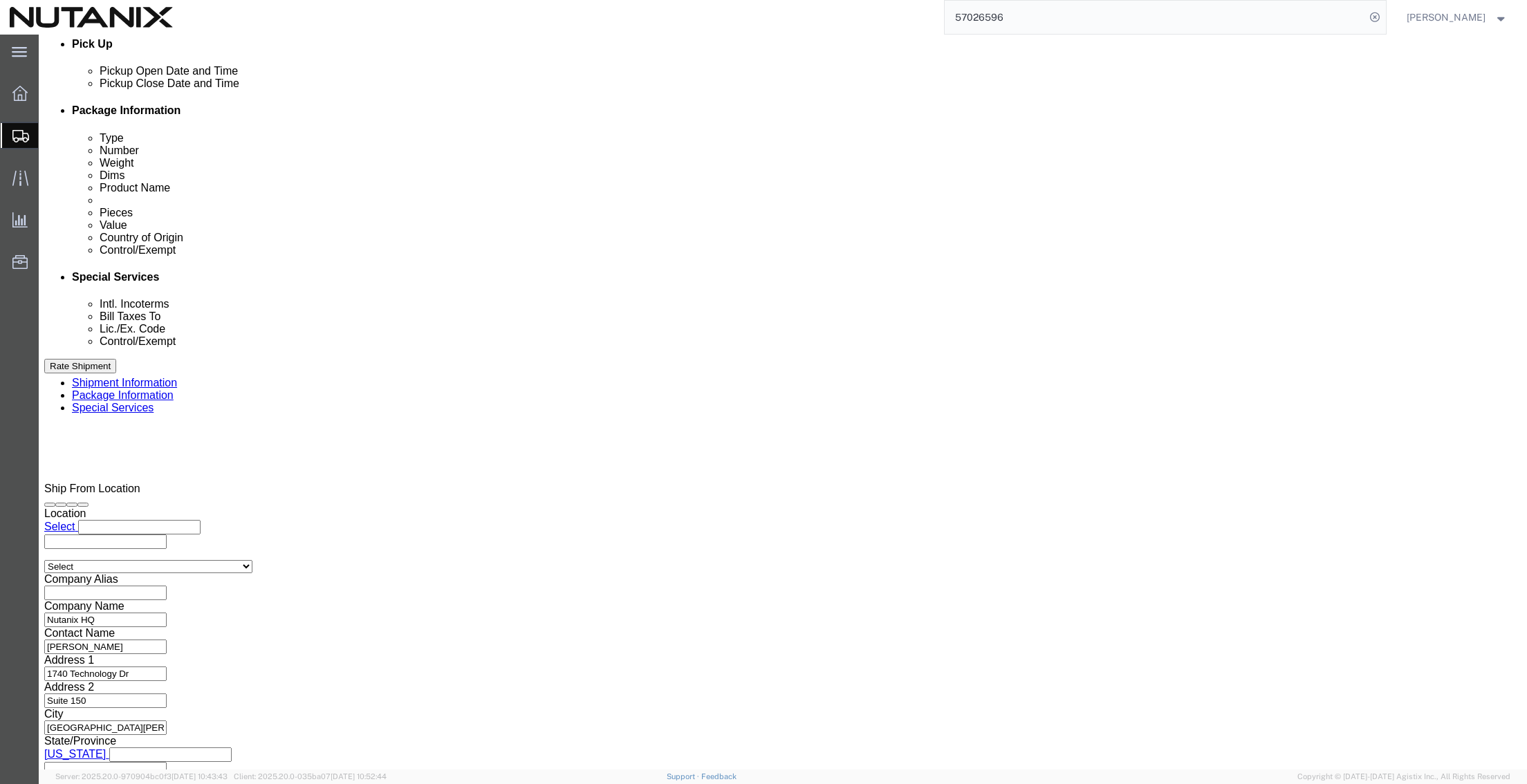
scroll to position [691, 0]
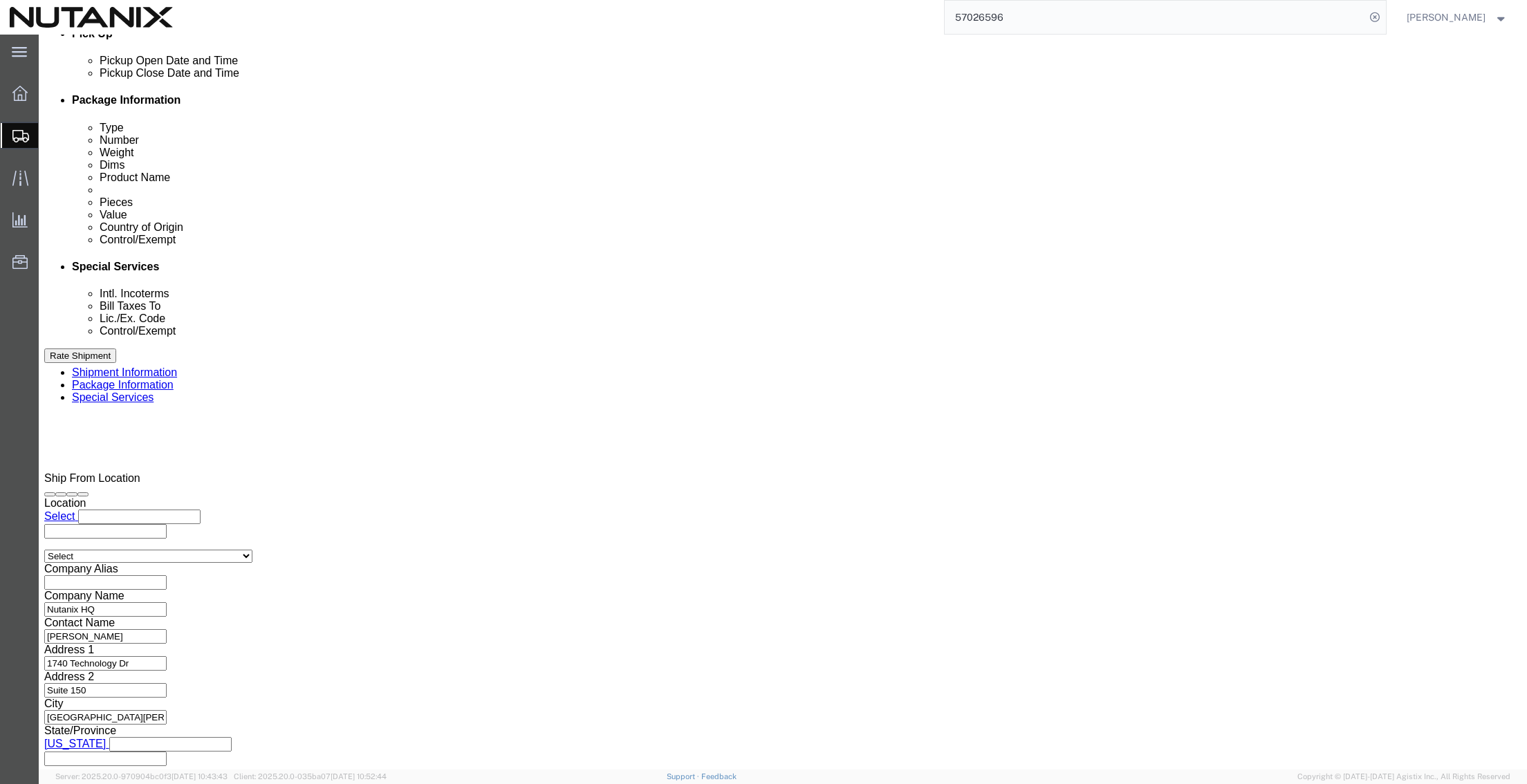
click select "Select 30.2(d)(2) 30.36 30.37(a) 30.37(f) 30.37(g) 30.37(h) 30.37(i) 30.37(j) 3…"
select select "30.37(f)"
click select "Select 30.2(d)(2) 30.36 30.37(a) 30.37(f) 30.37(g) 30.37(h) 30.37(i) 30.37(j) 3…"
click button "Rate Shipment"
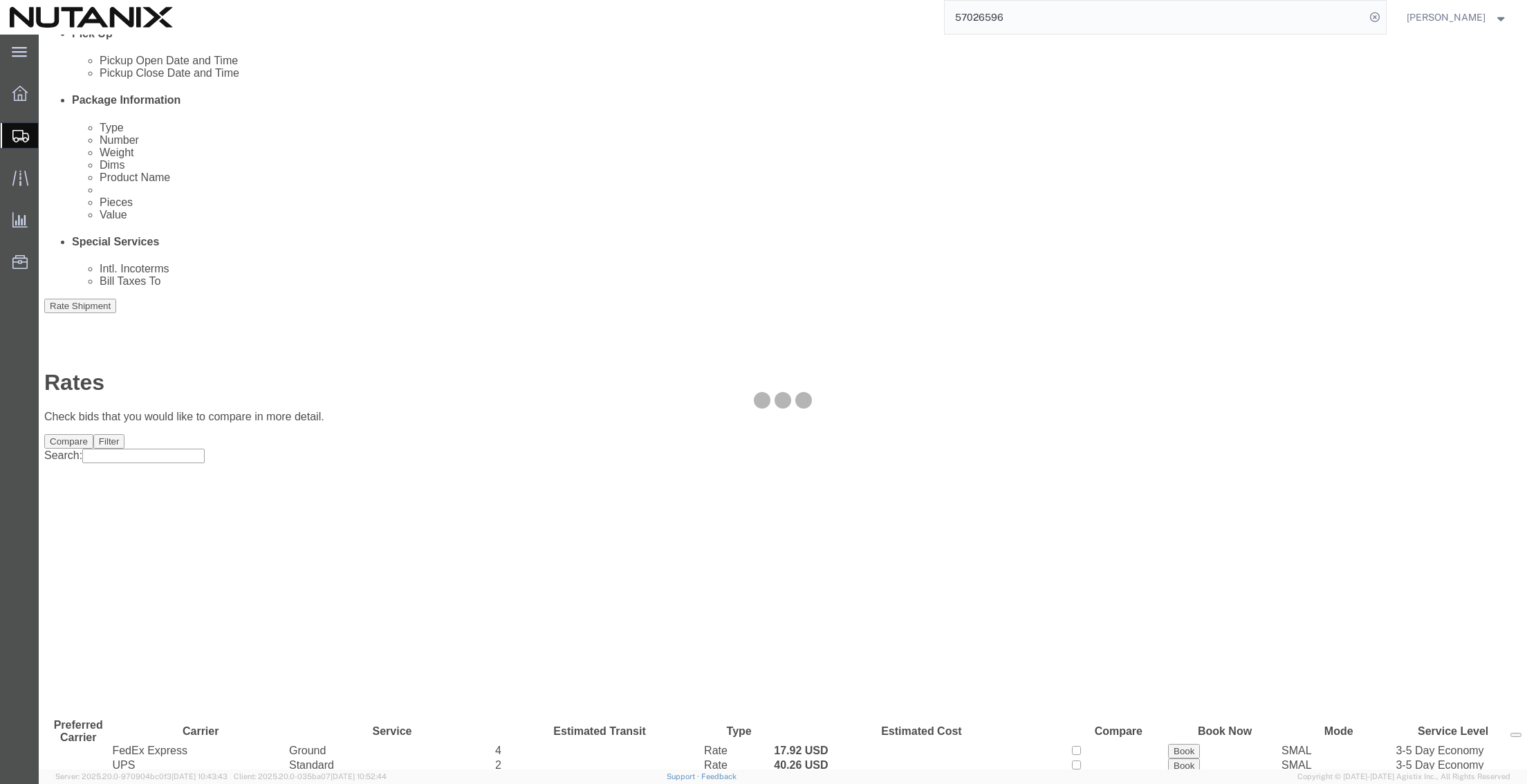
scroll to position [0, 0]
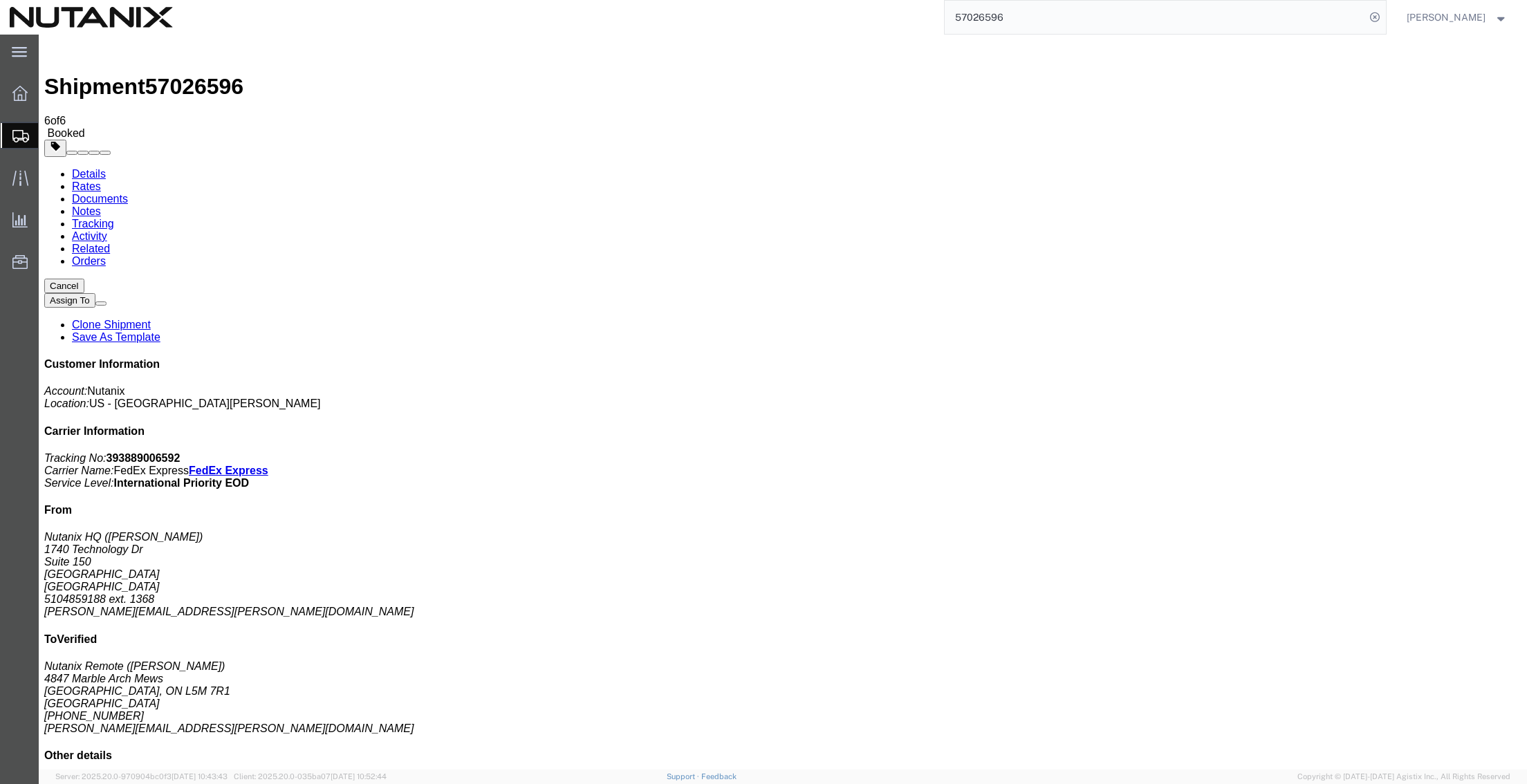
drag, startPoint x: 1036, startPoint y: 5, endPoint x: 981, endPoint y: 18, distance: 56.5
click at [981, 18] on input "57026596" at bounding box center [1155, 18] width 421 height 34
click at [950, 20] on input "57026596" at bounding box center [1155, 18] width 421 height 34
click at [1024, 23] on input "57026596" at bounding box center [1155, 18] width 421 height 34
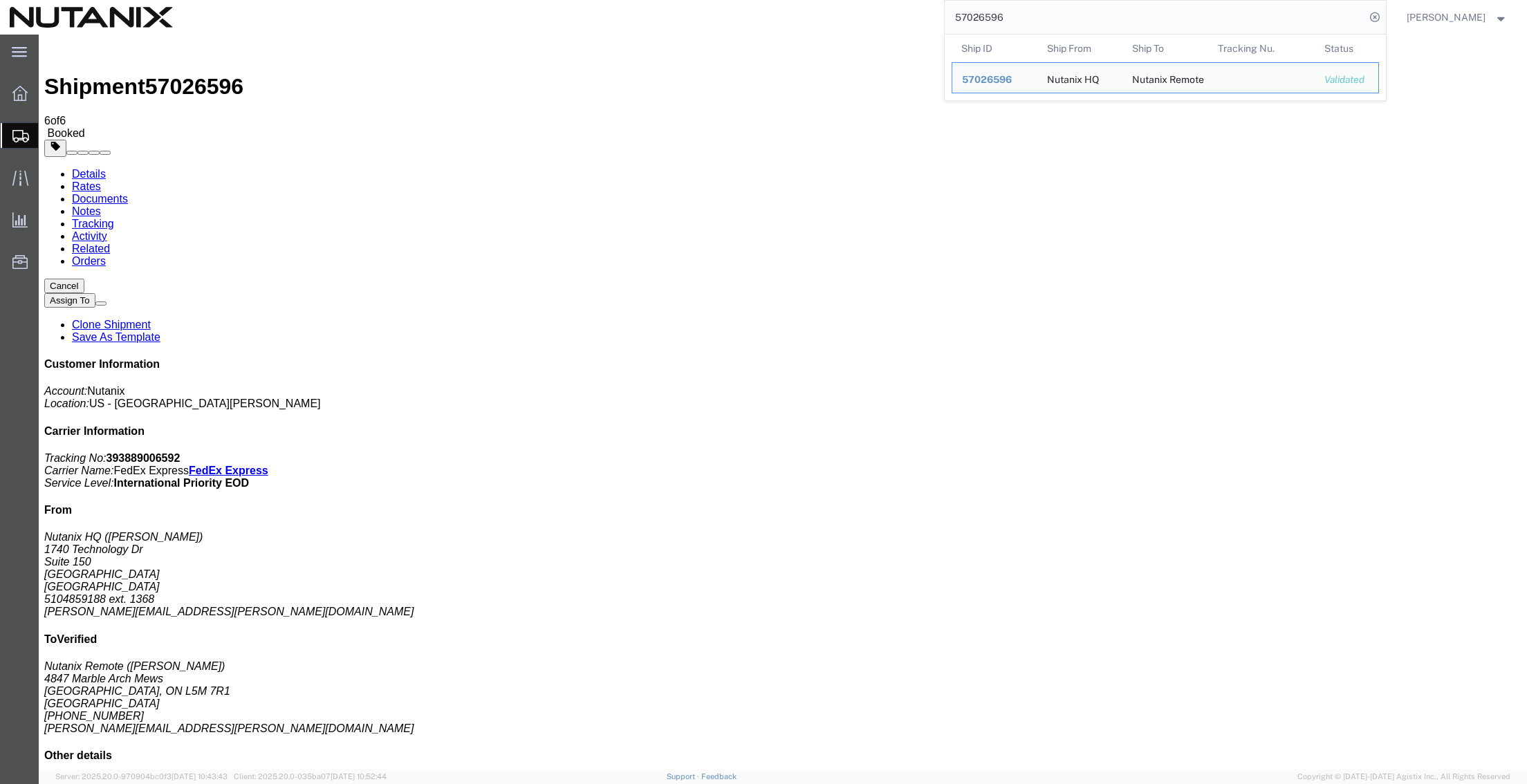
drag, startPoint x: 1024, startPoint y: 23, endPoint x: 759, endPoint y: 14, distance: 265.2
click at [759, 14] on div "57026596 Ship ID Ship From Ship To Tracking Nu. Status Ship ID 57026596 Ship Fr…" at bounding box center [784, 17] width 1205 height 35
paste input "874"
type input "57026874"
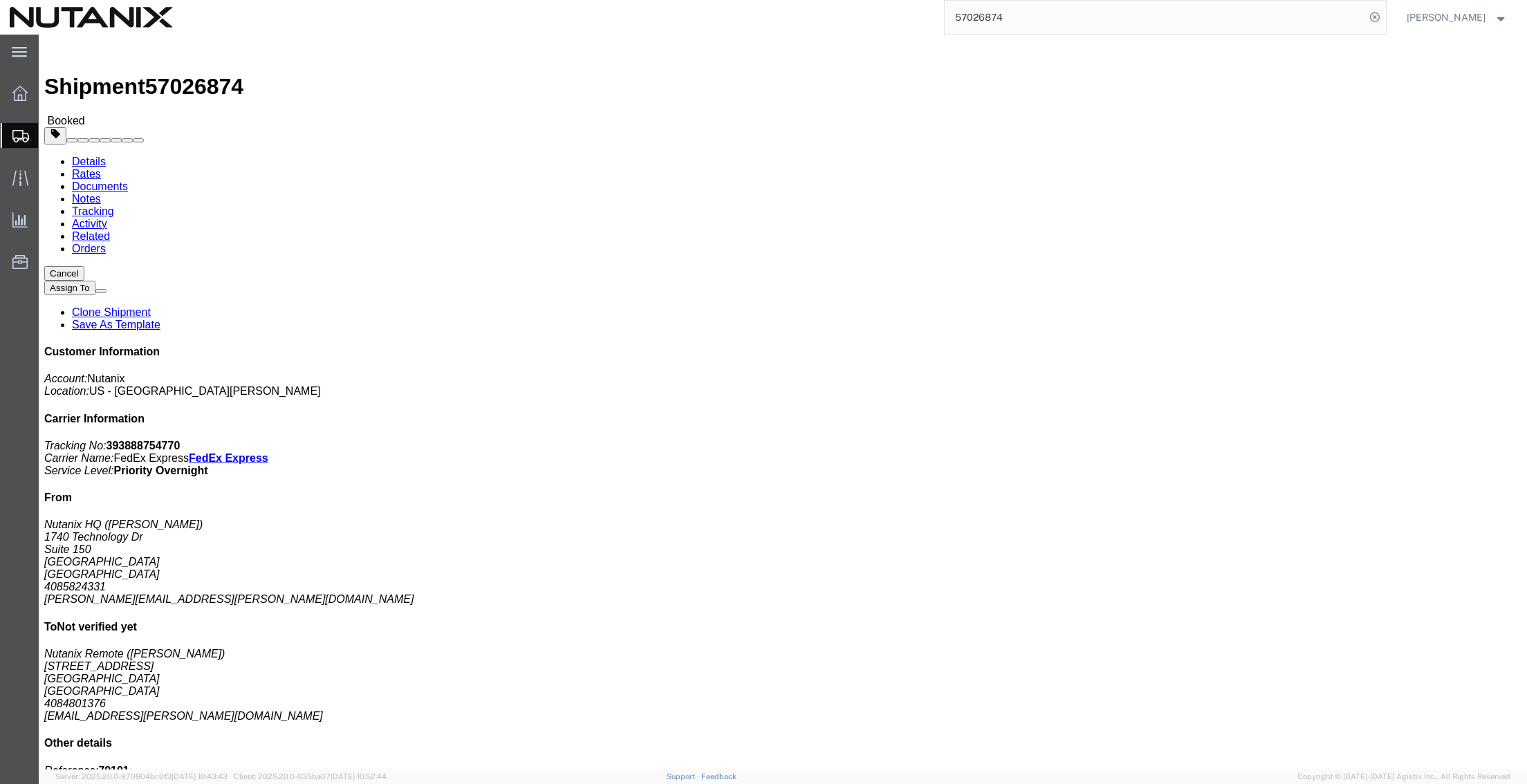
click link "Documents"
